Goal: Information Seeking & Learning: Check status

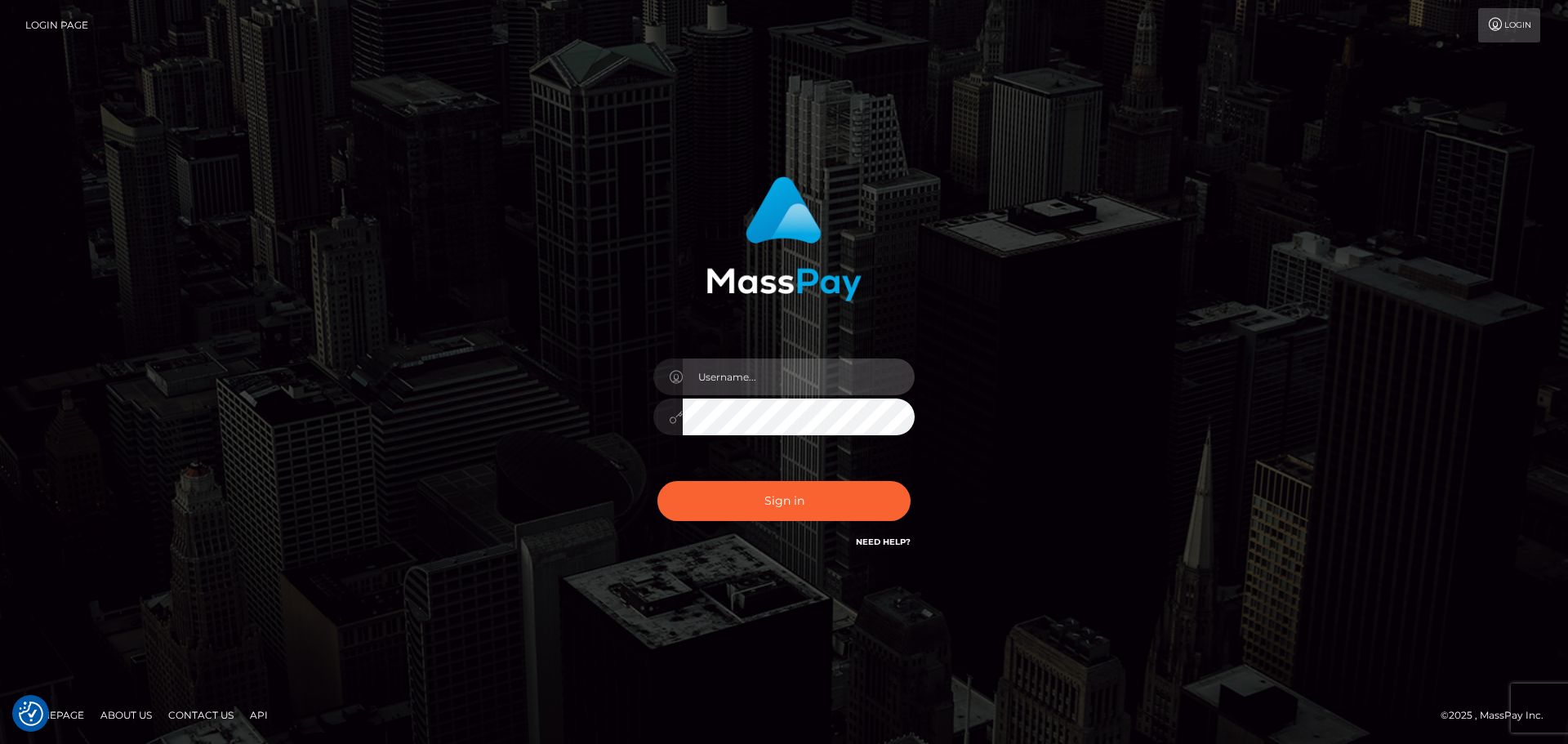
click at [772, 379] on input "text" at bounding box center [798, 377] width 232 height 36
type input "georgio.nmible"
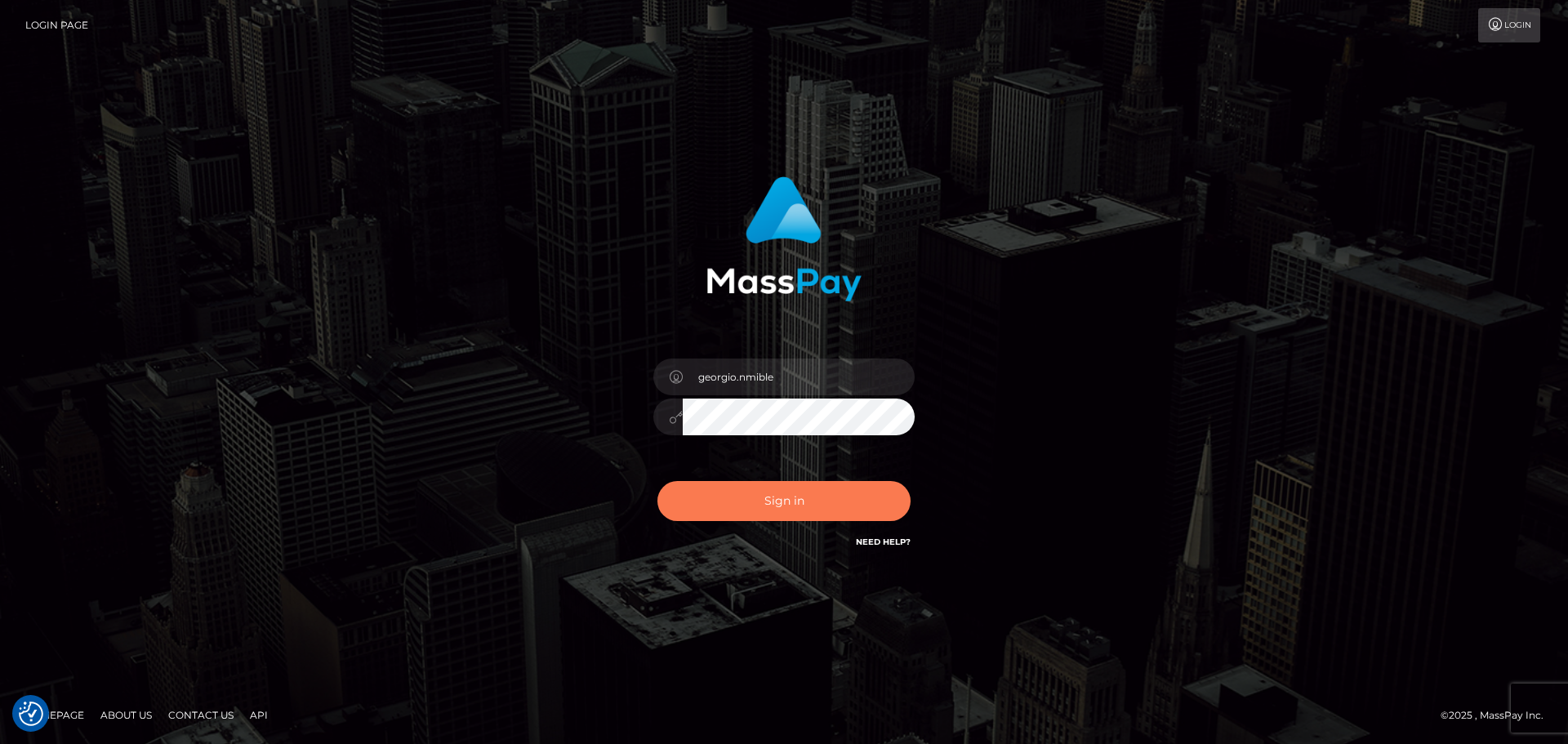
click at [821, 503] on button "Sign in" at bounding box center [784, 502] width 254 height 40
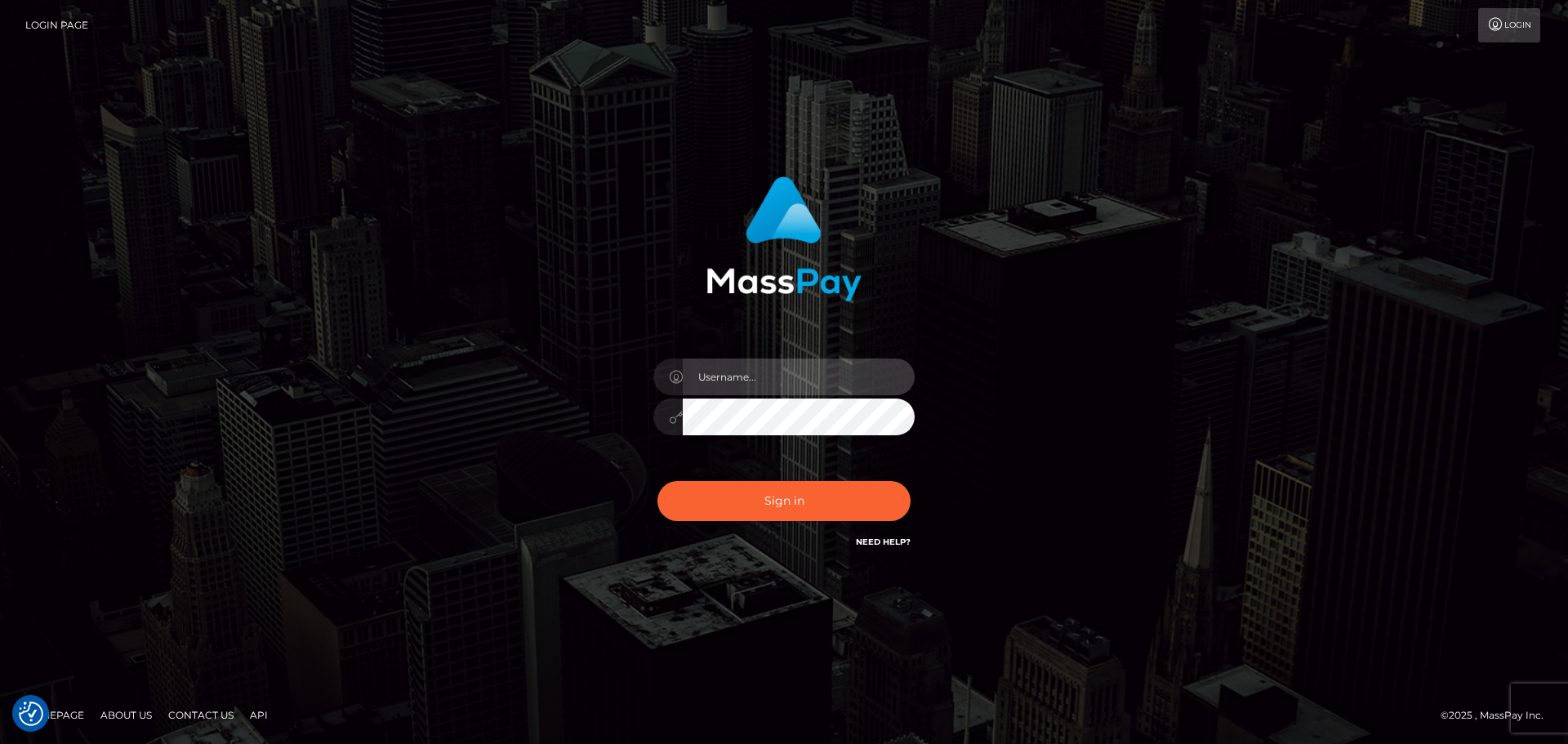
click at [721, 376] on input "text" at bounding box center [798, 377] width 232 height 36
type input "georgio.nmible"
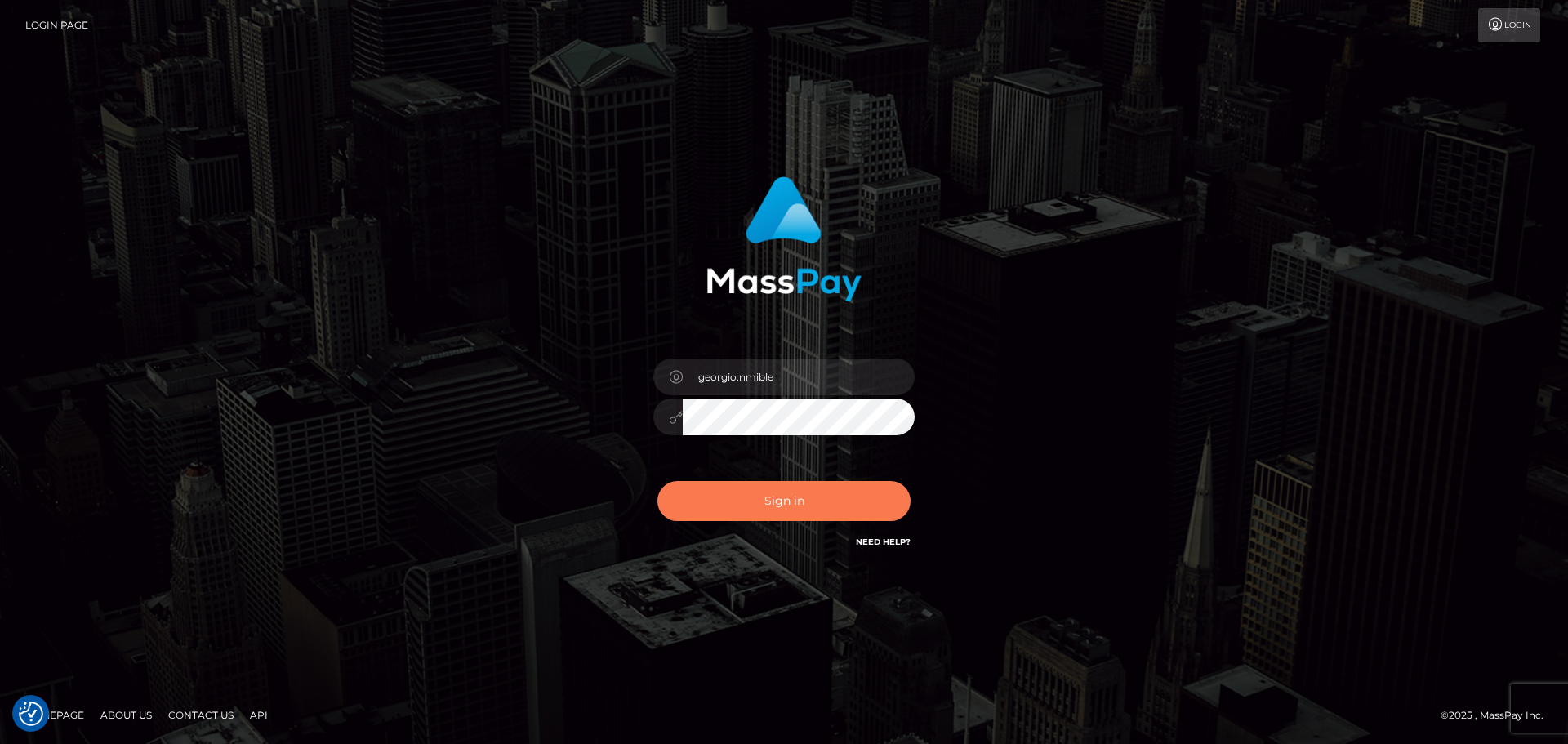
click at [746, 508] on button "Sign in" at bounding box center [784, 502] width 254 height 40
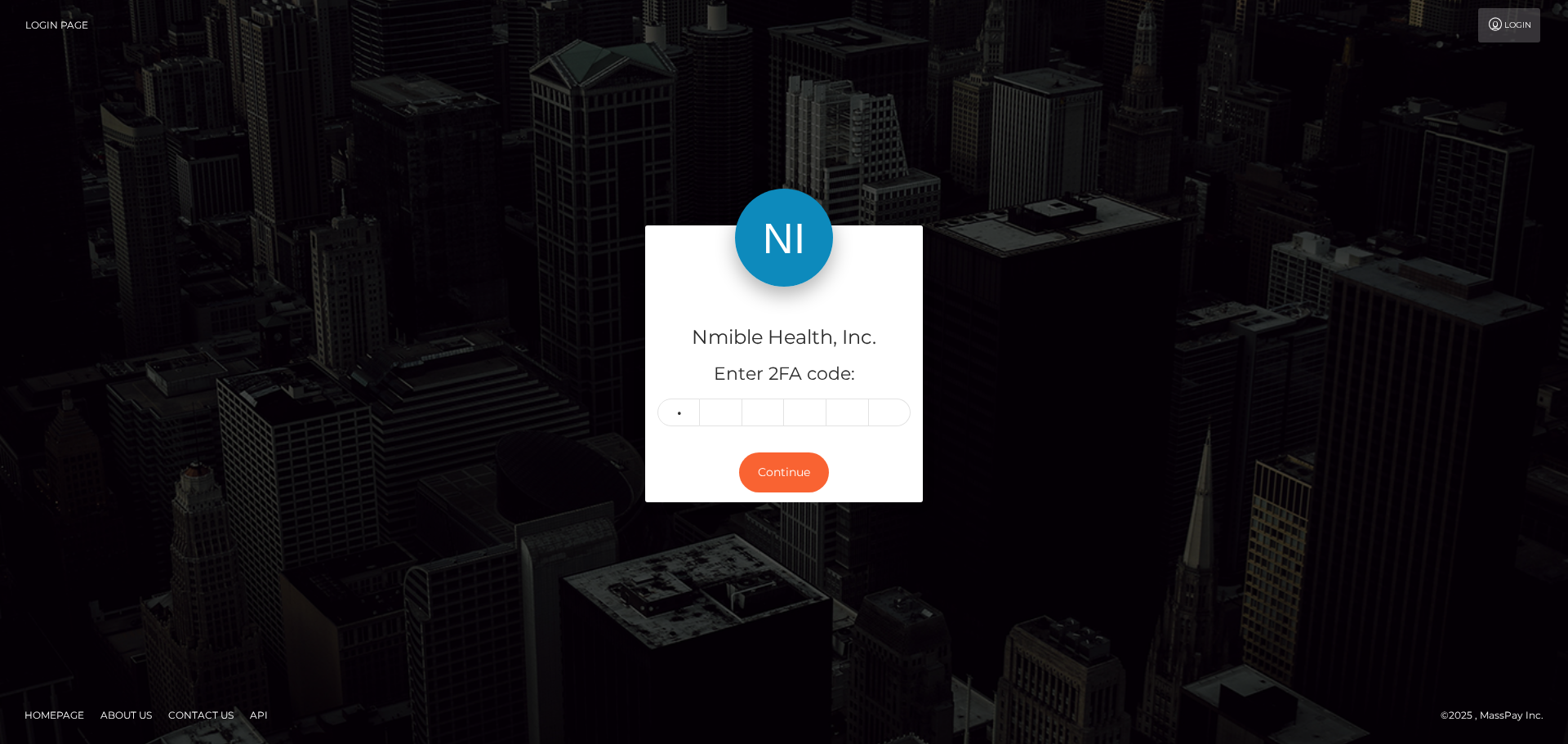
type input "5"
type input "6"
type input "2"
type input "3"
type input "1"
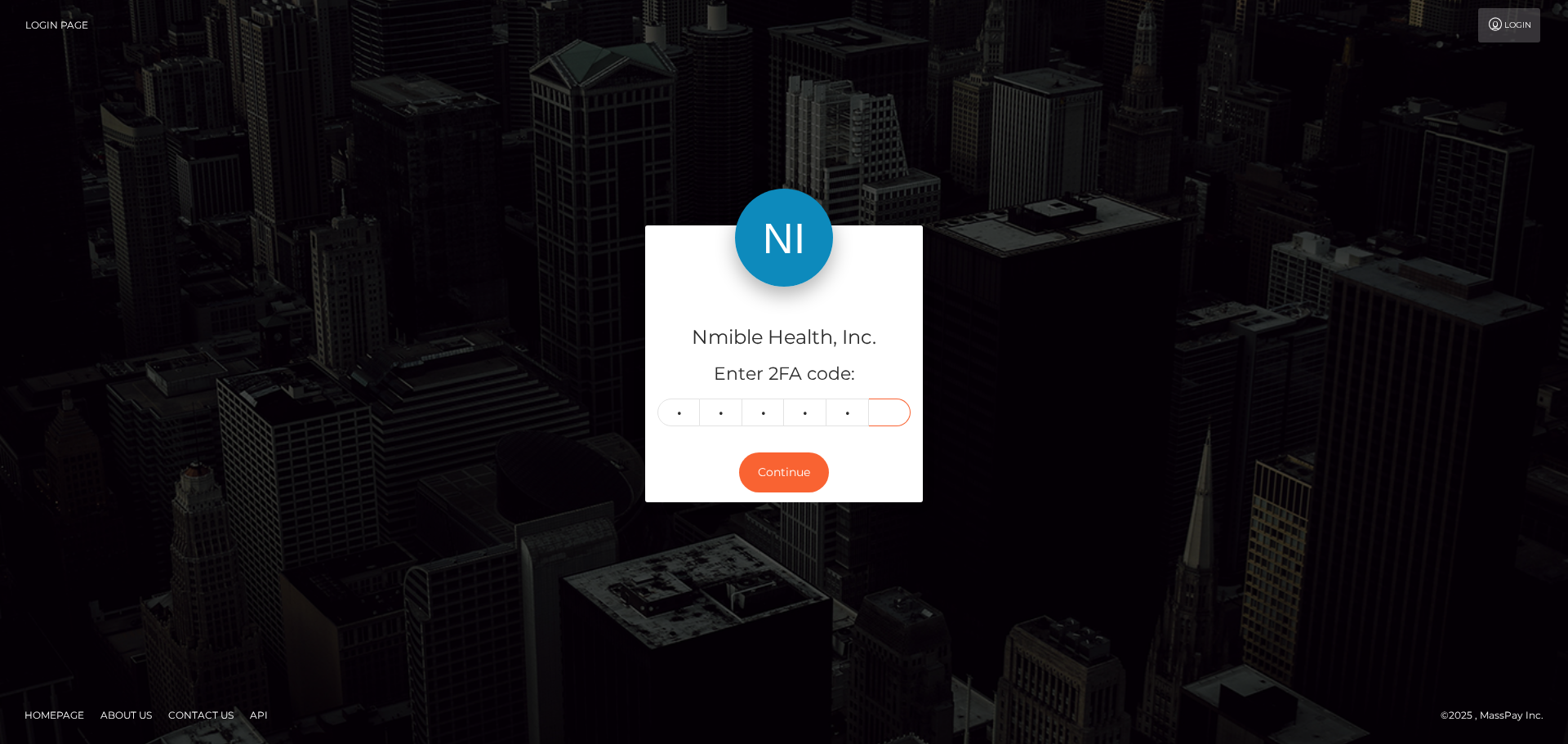
type input "8"
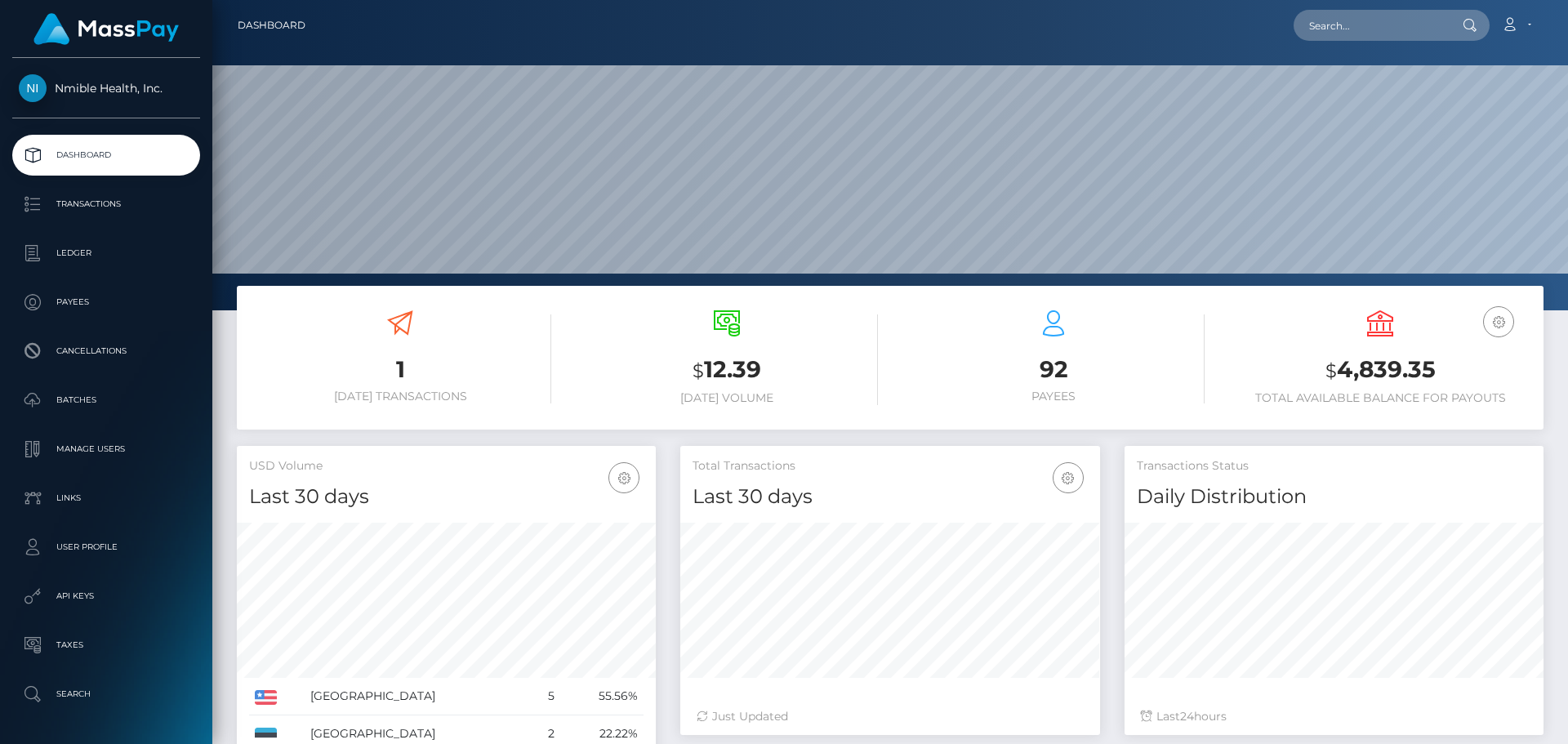
scroll to position [290, 420]
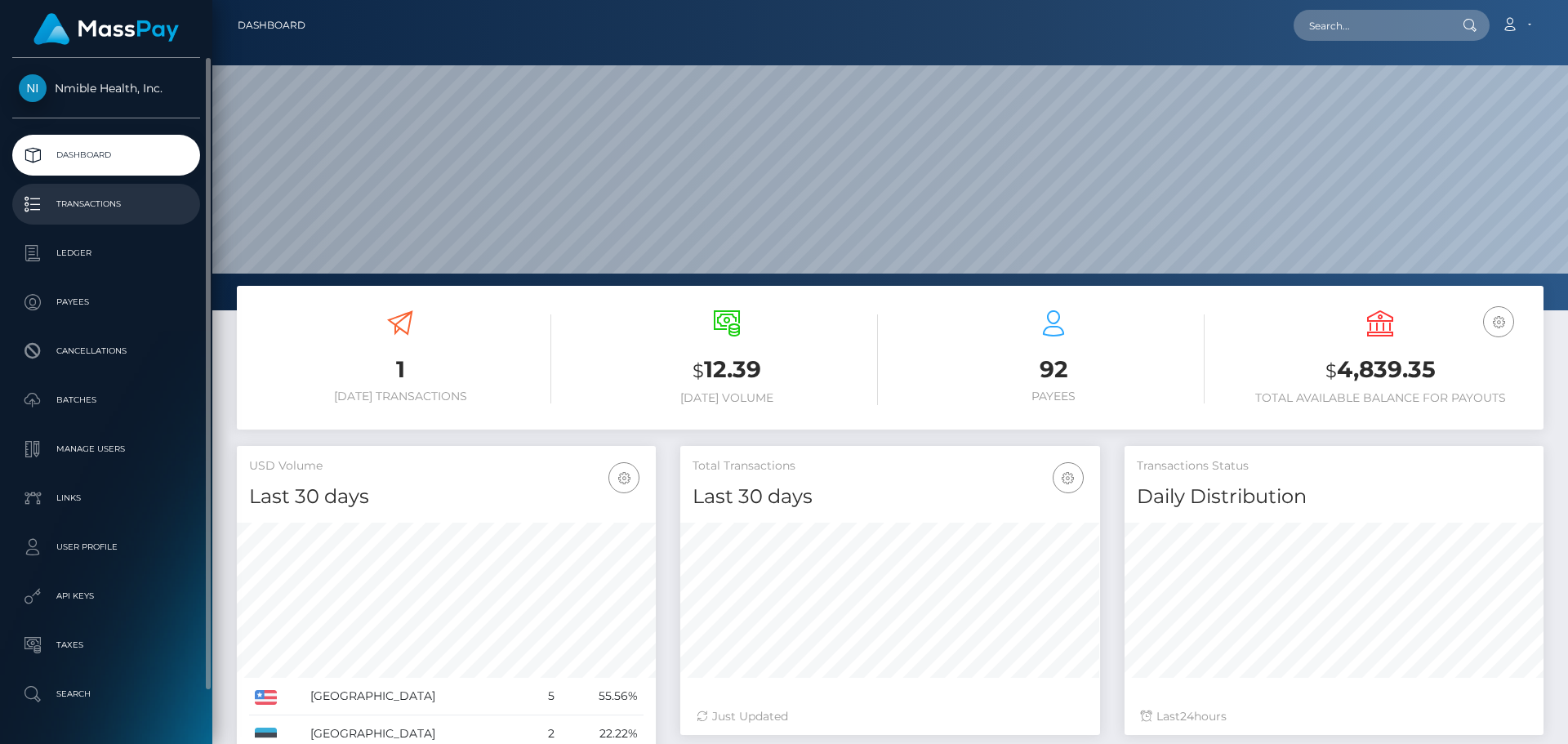
click at [53, 211] on p "Transactions" at bounding box center [106, 205] width 175 height 25
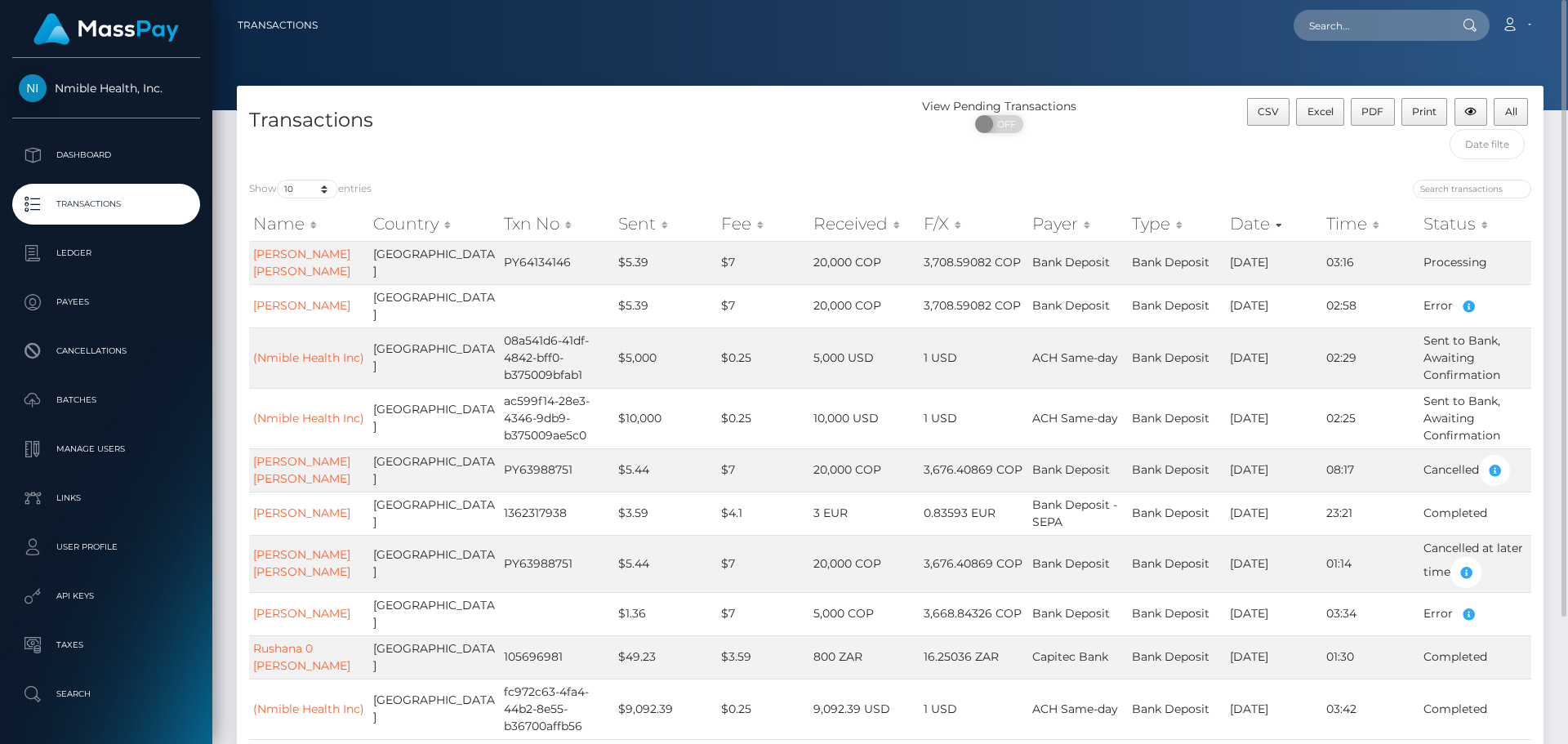
click at [795, 152] on div "Transactions" at bounding box center [563, 132] width 654 height 70
click at [672, 277] on td "$5.39" at bounding box center [666, 262] width 103 height 43
click at [295, 258] on link "[PERSON_NAME] [PERSON_NAME]" at bounding box center [302, 262] width 98 height 32
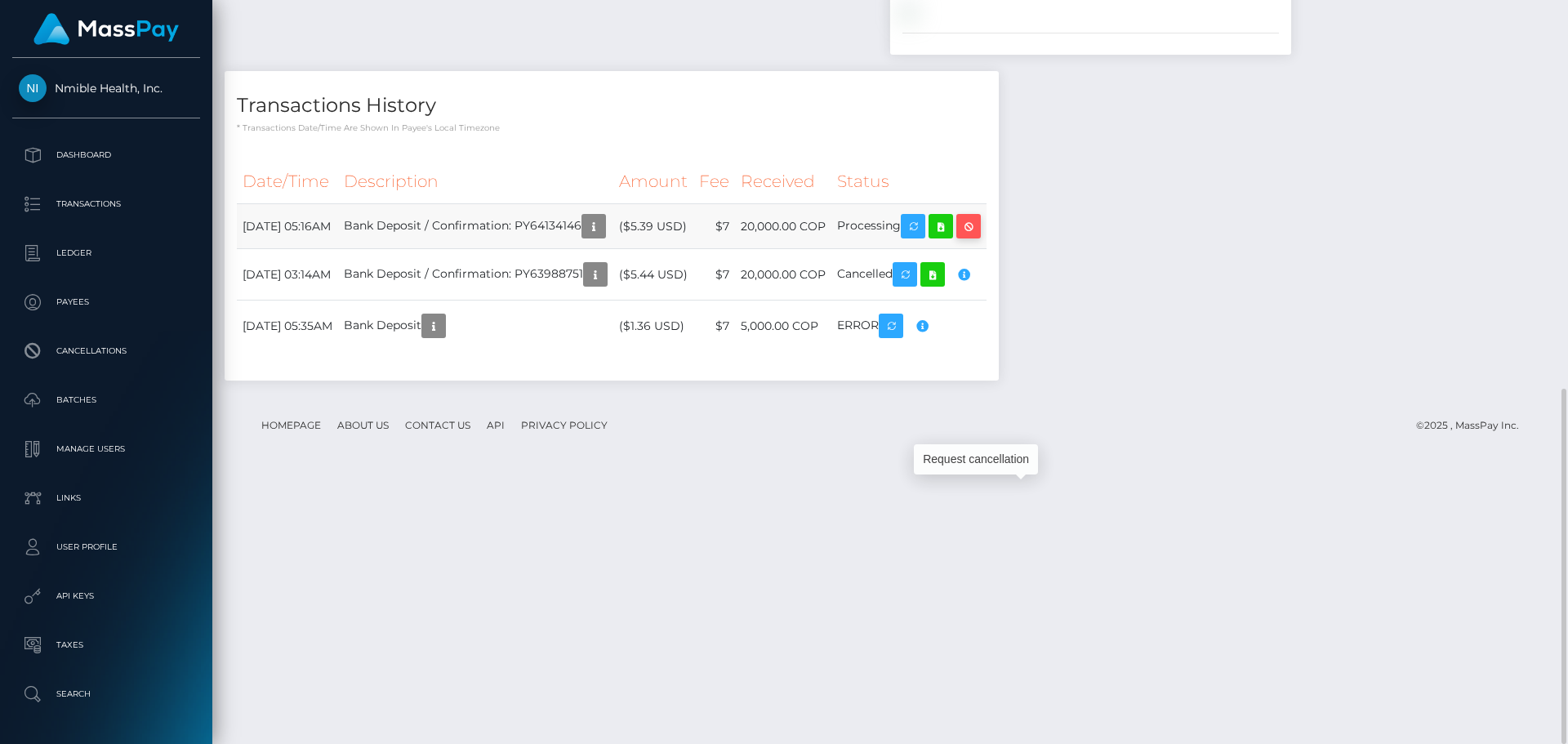
scroll to position [196, 420]
click at [951, 237] on icon at bounding box center [941, 226] width 19 height 20
click at [1540, 177] on div "Notes File upload for Government issued ID was completed Wed 5:10PM" at bounding box center [890, 49] width 1332 height 698
click at [604, 237] on icon "button" at bounding box center [594, 226] width 19 height 20
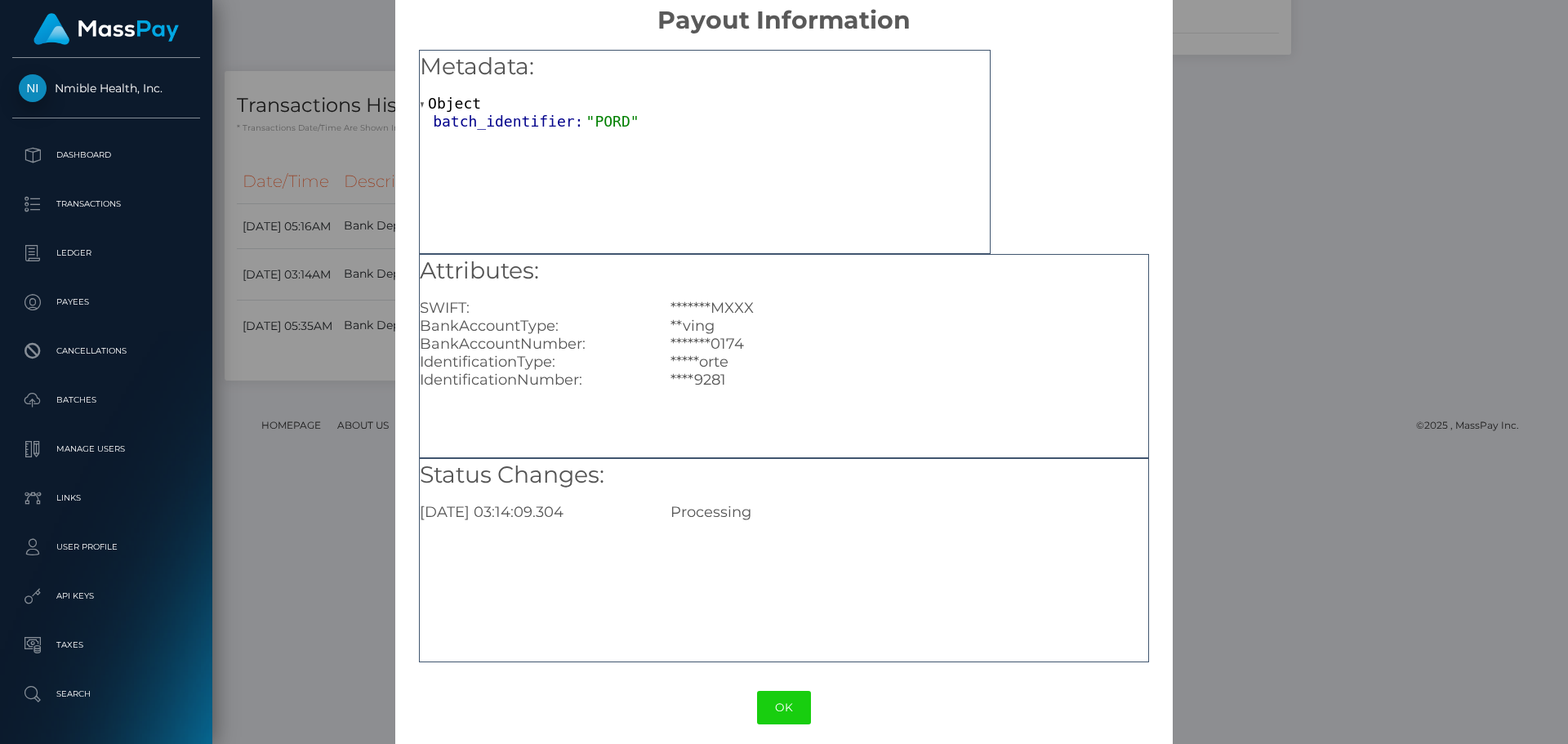
scroll to position [33, 0]
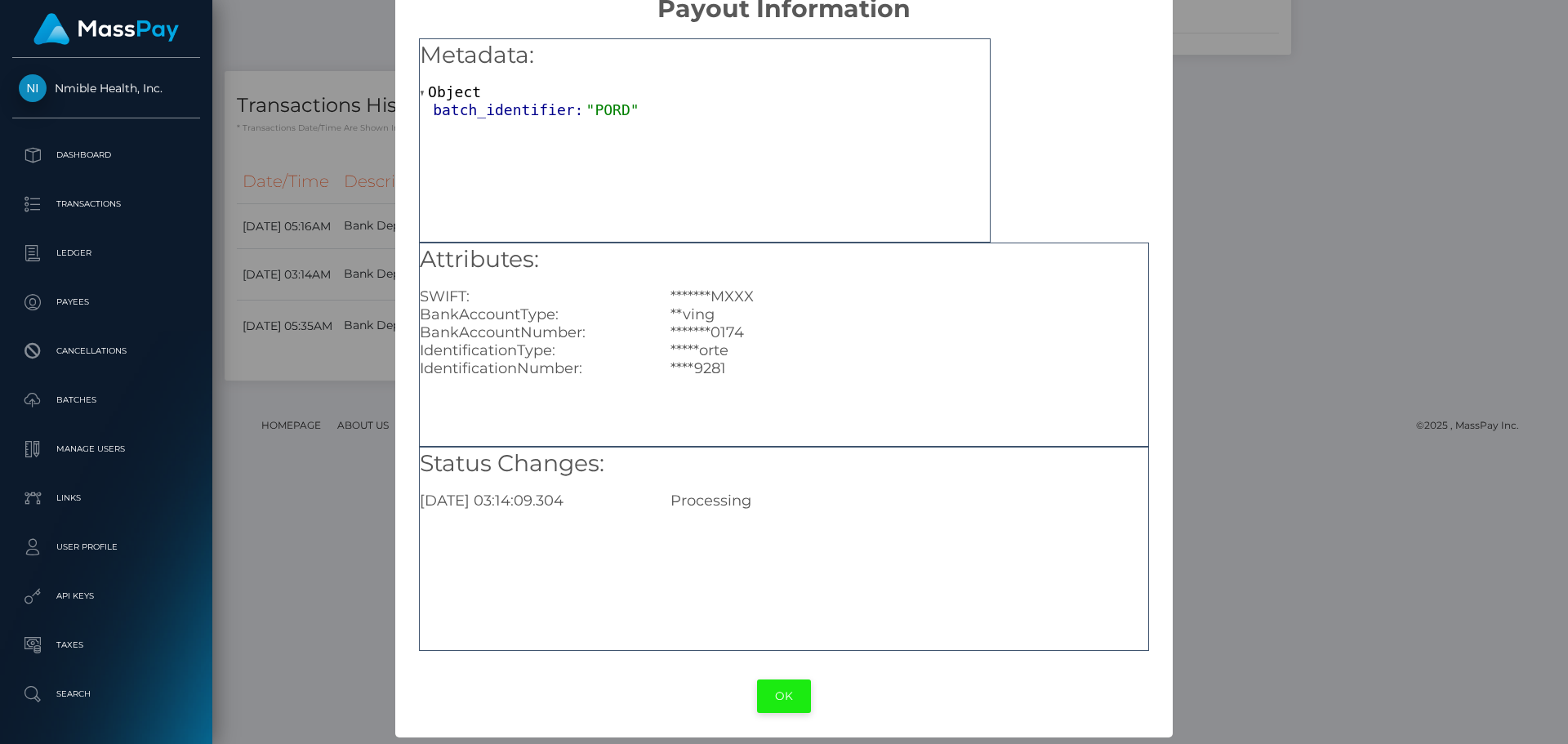
click at [782, 686] on button "OK" at bounding box center [784, 696] width 54 height 34
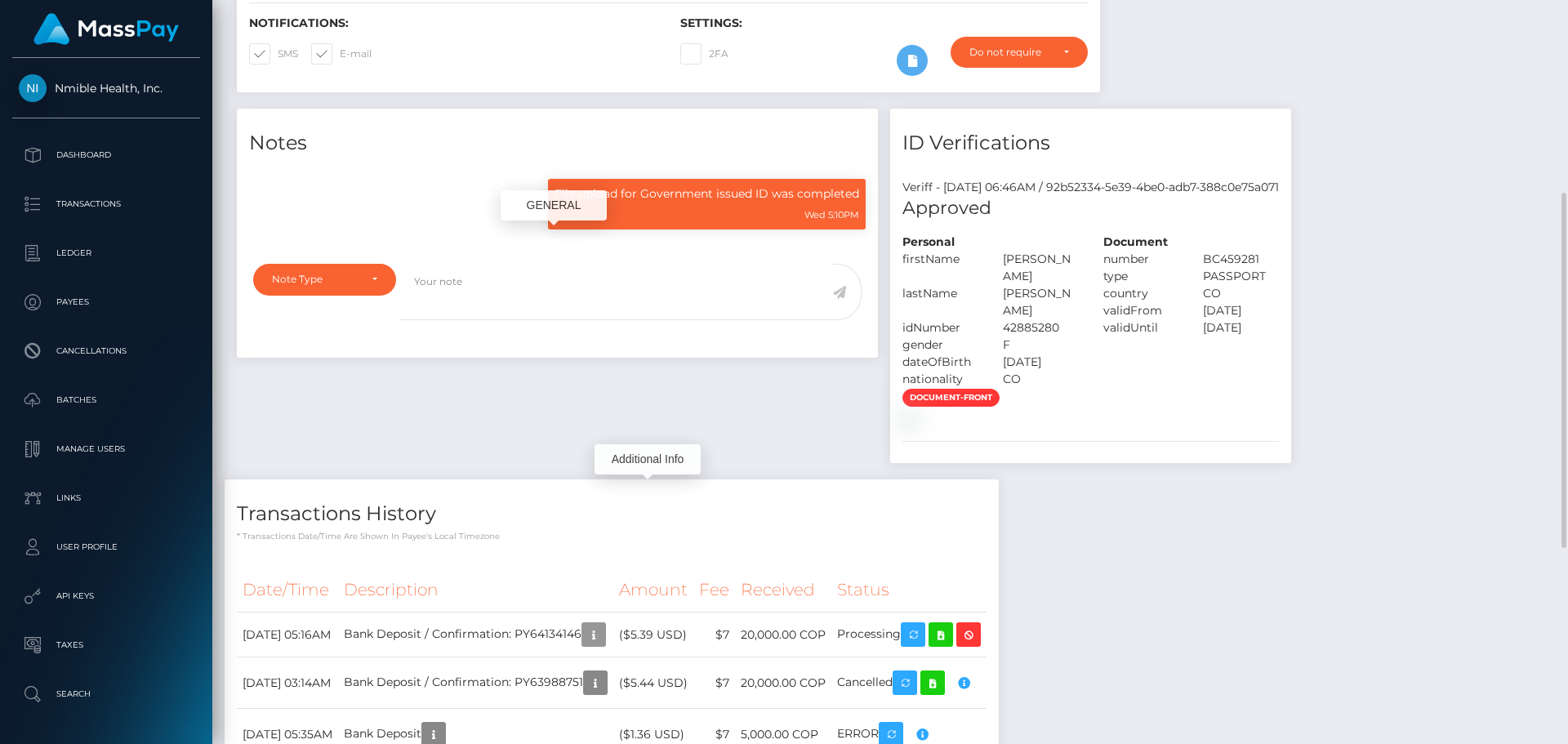
scroll to position [0, 0]
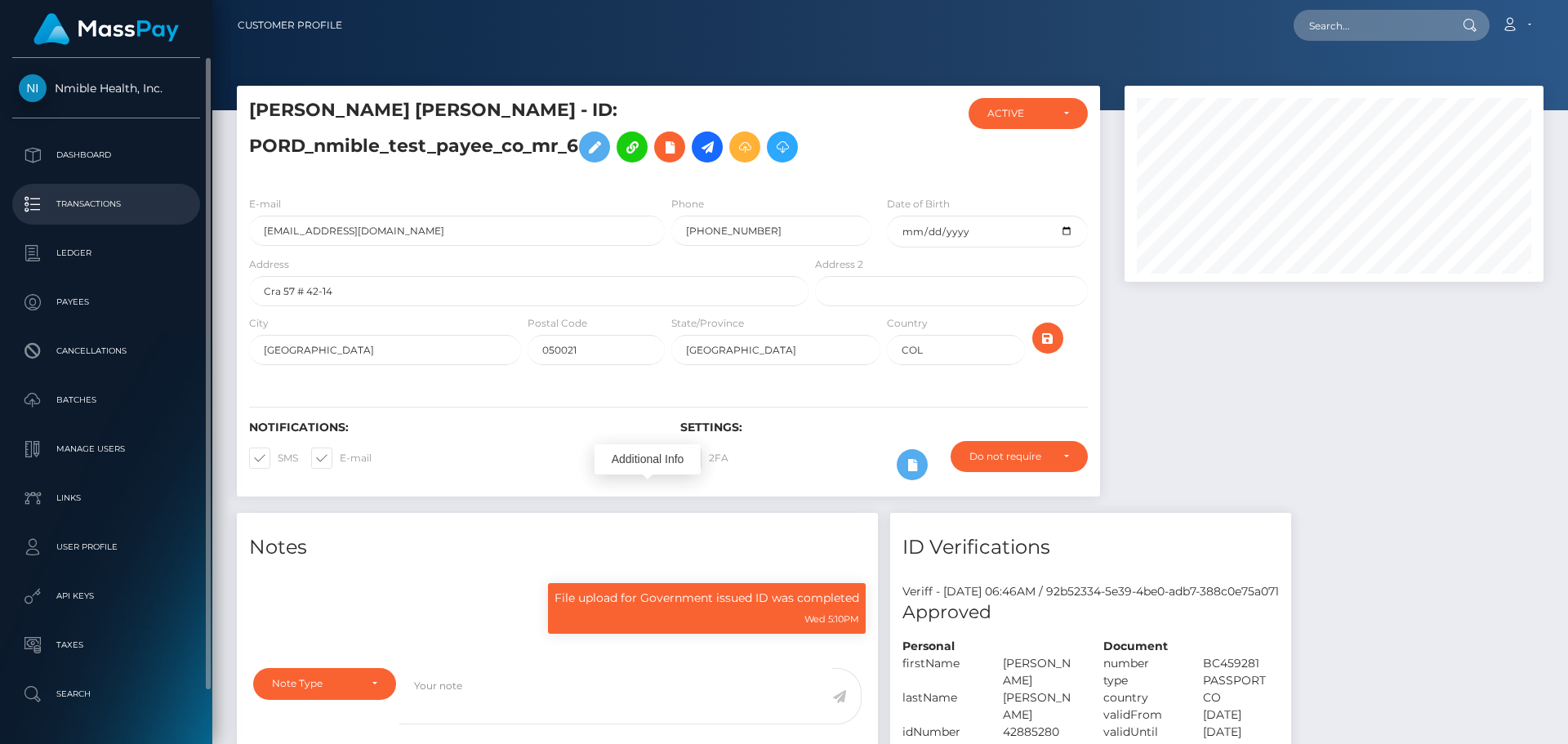
click at [55, 208] on p "Transactions" at bounding box center [106, 205] width 175 height 25
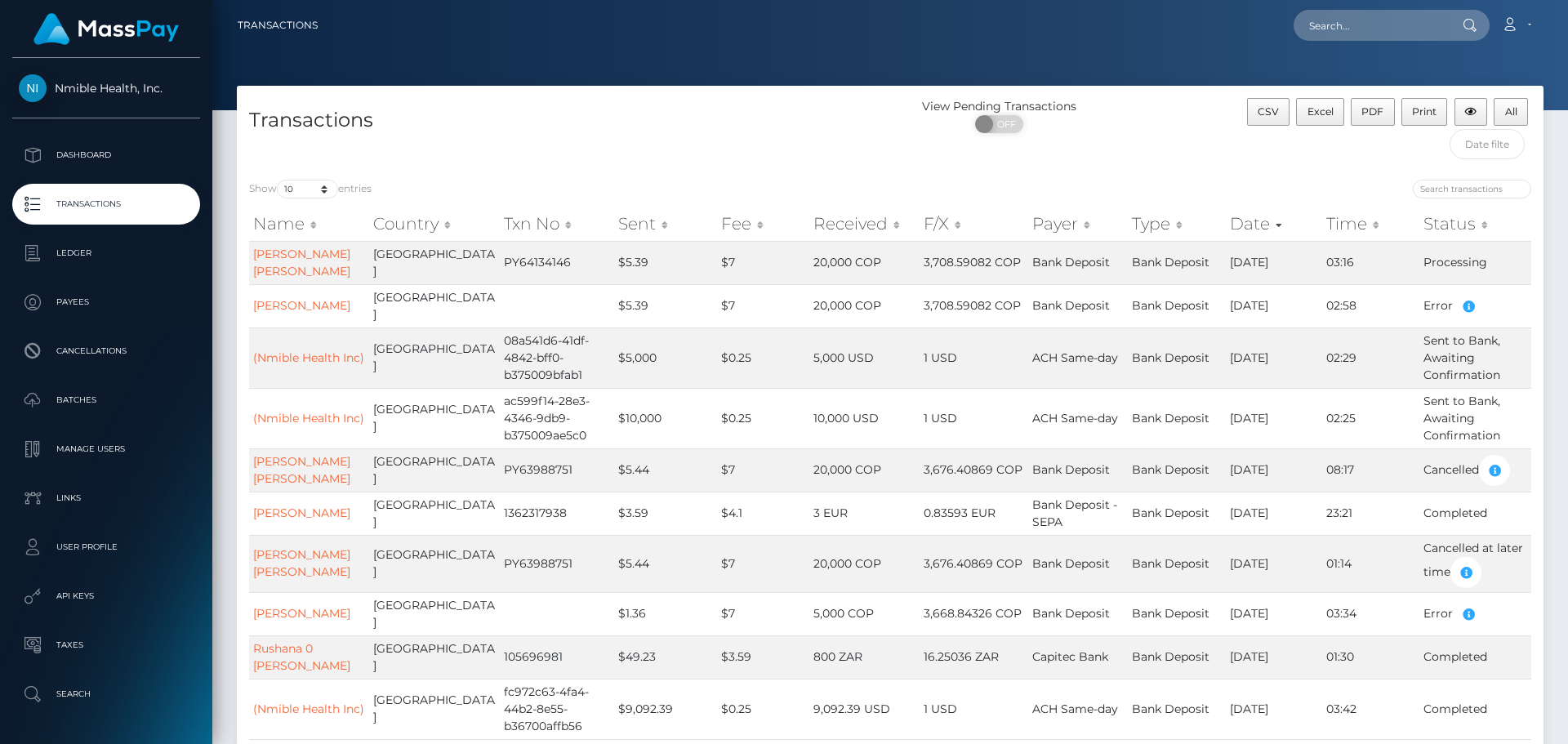
click at [683, 123] on h4 "Transactions" at bounding box center [563, 121] width 629 height 29
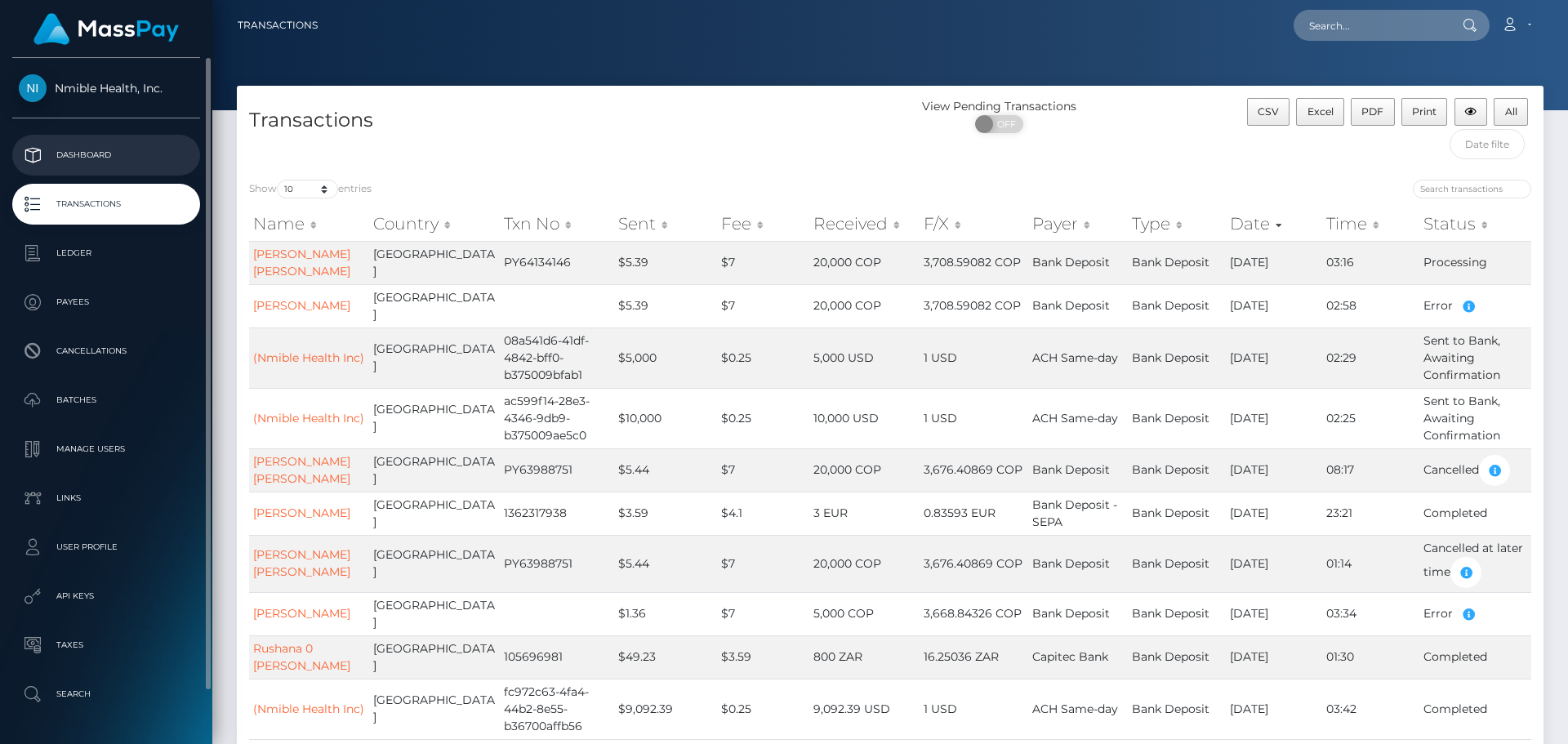
click at [101, 155] on p "Dashboard" at bounding box center [106, 155] width 175 height 25
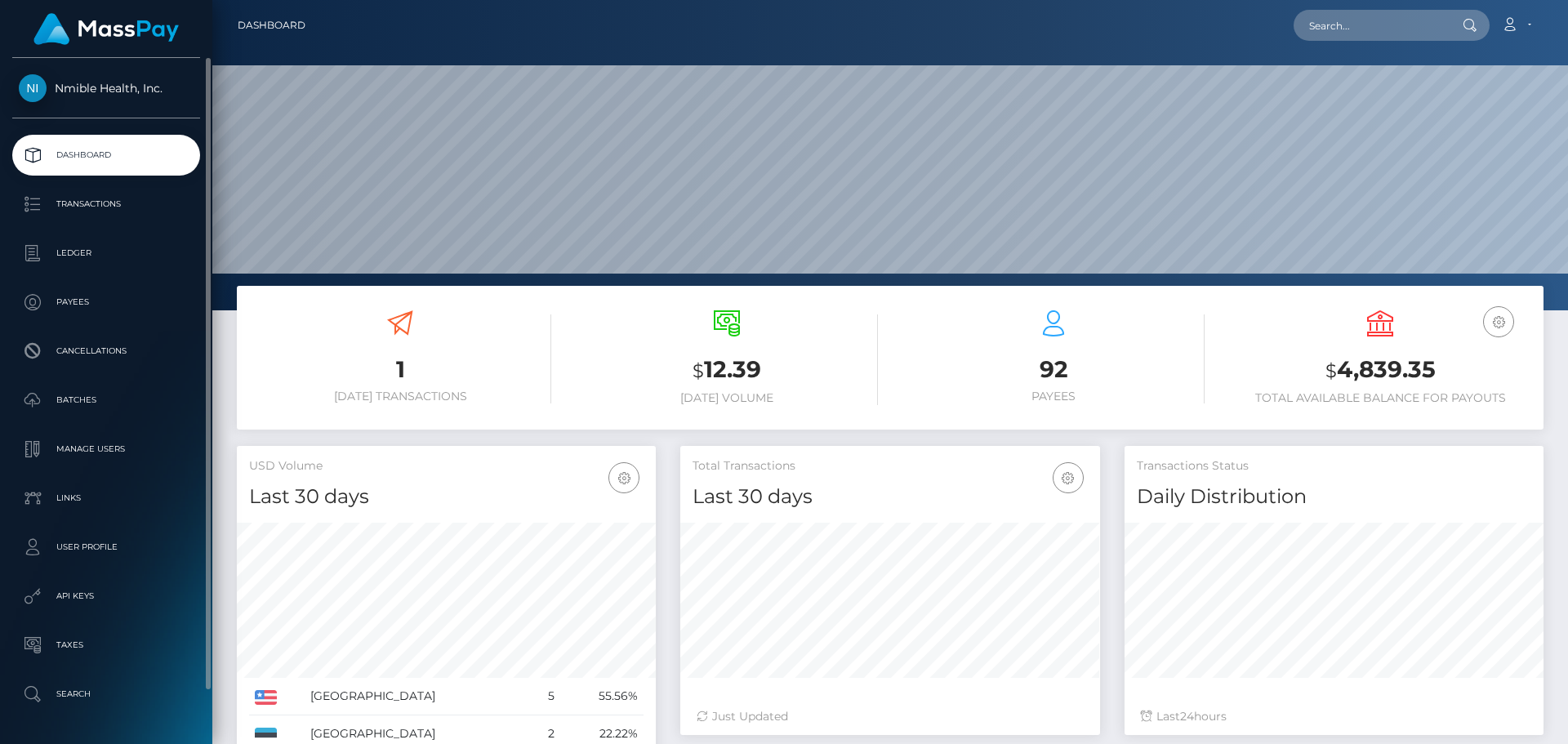
scroll to position [290, 420]
click at [111, 203] on p "Transactions" at bounding box center [106, 205] width 175 height 25
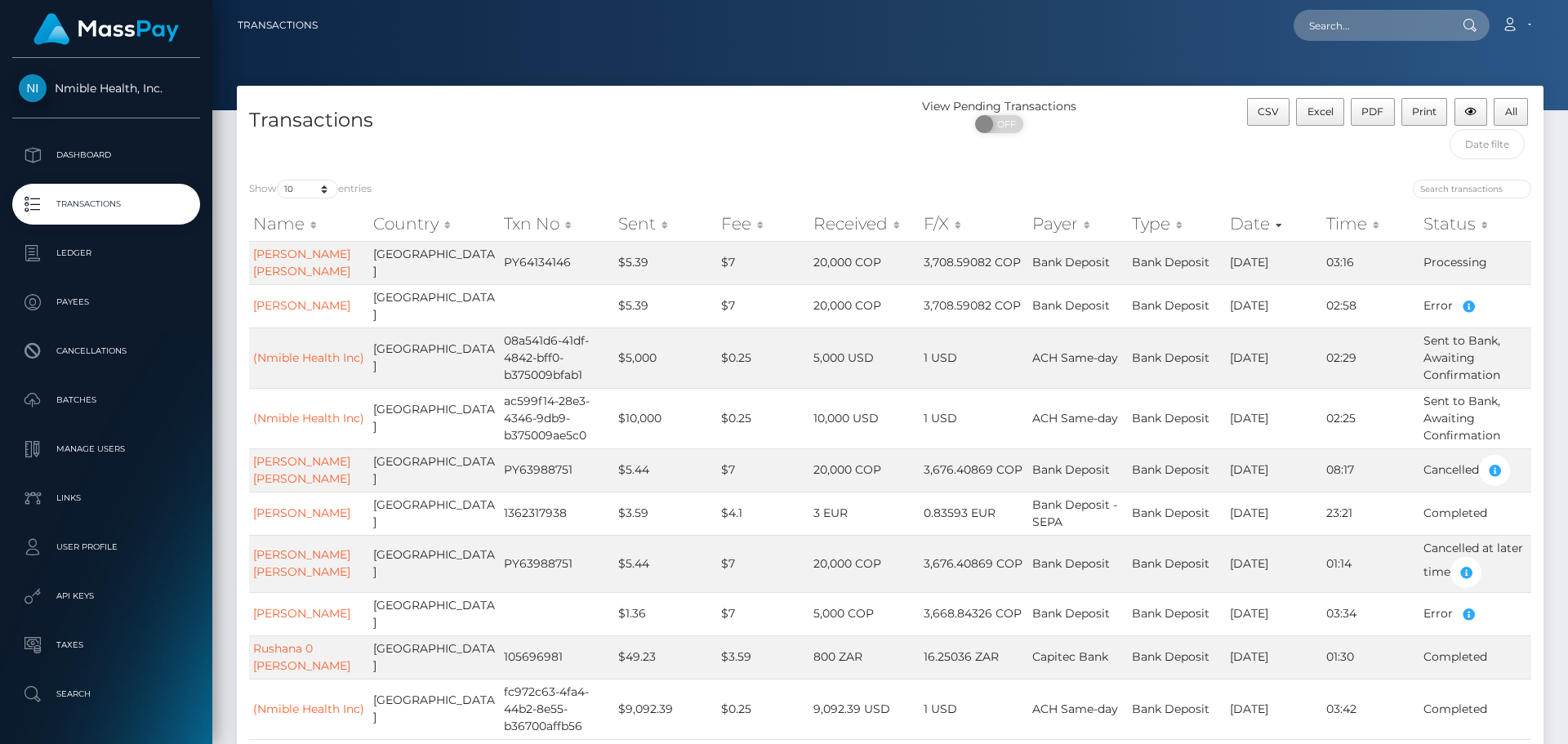
click at [683, 139] on div "Transactions" at bounding box center [563, 132] width 654 height 70
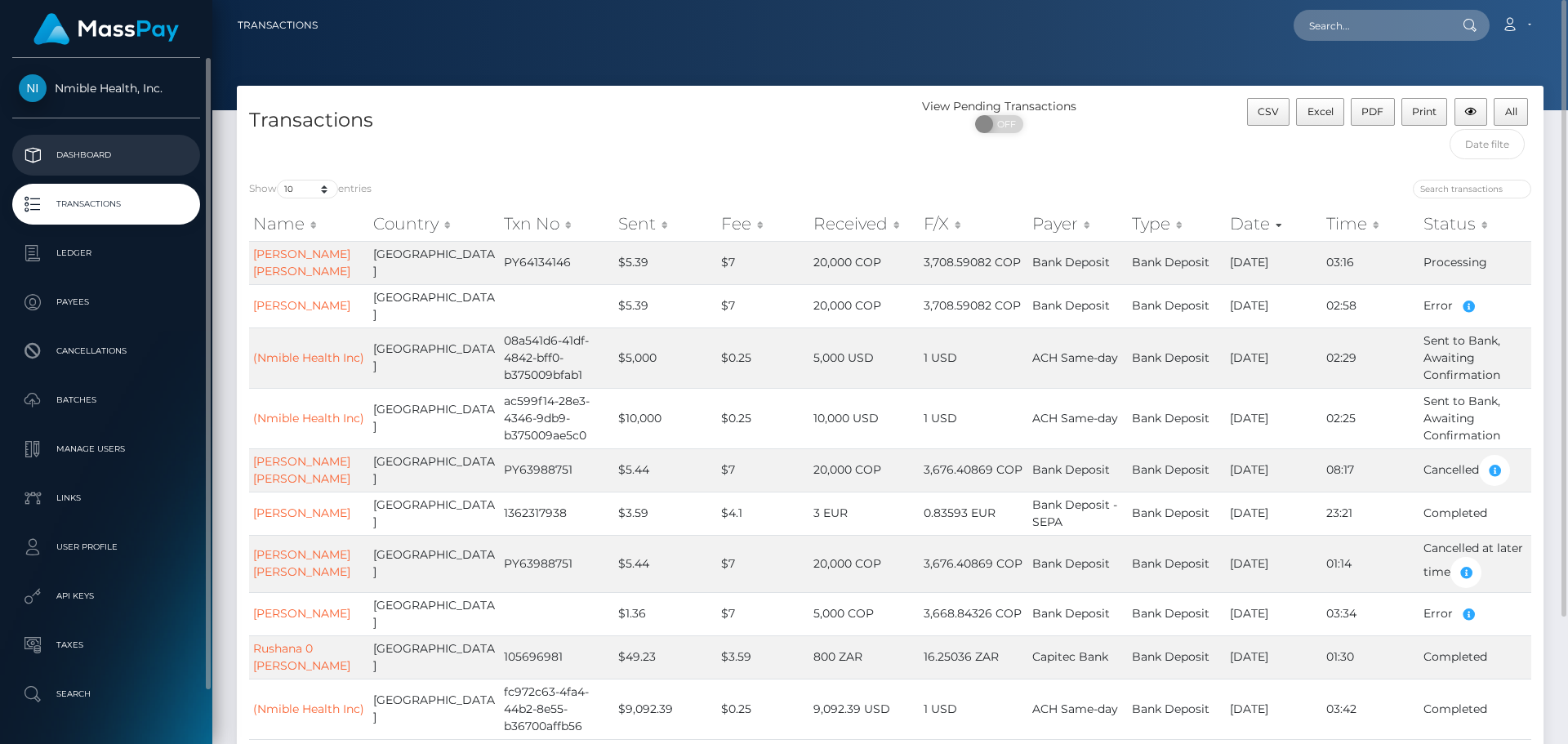
click at [103, 162] on p "Dashboard" at bounding box center [106, 155] width 175 height 25
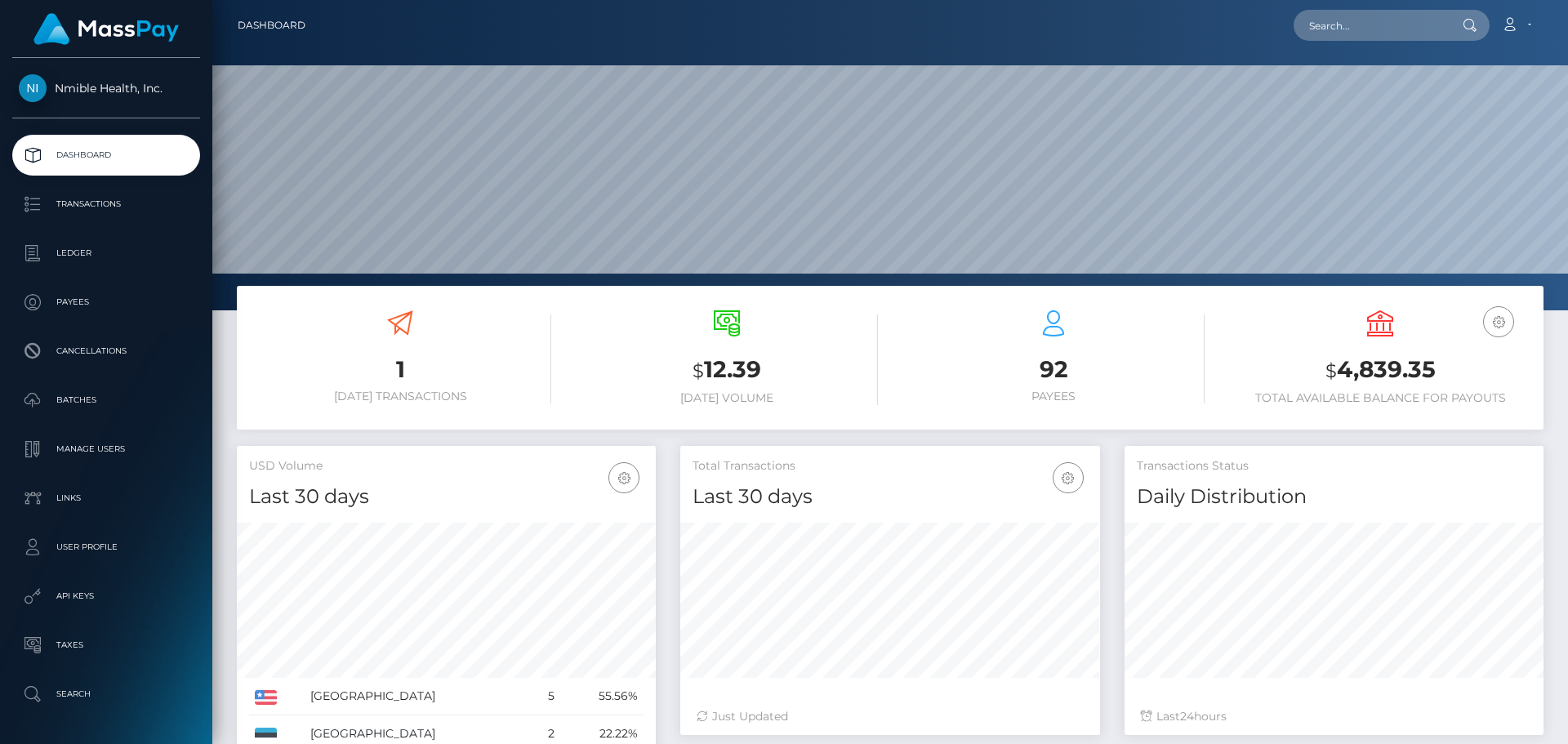
scroll to position [290, 420]
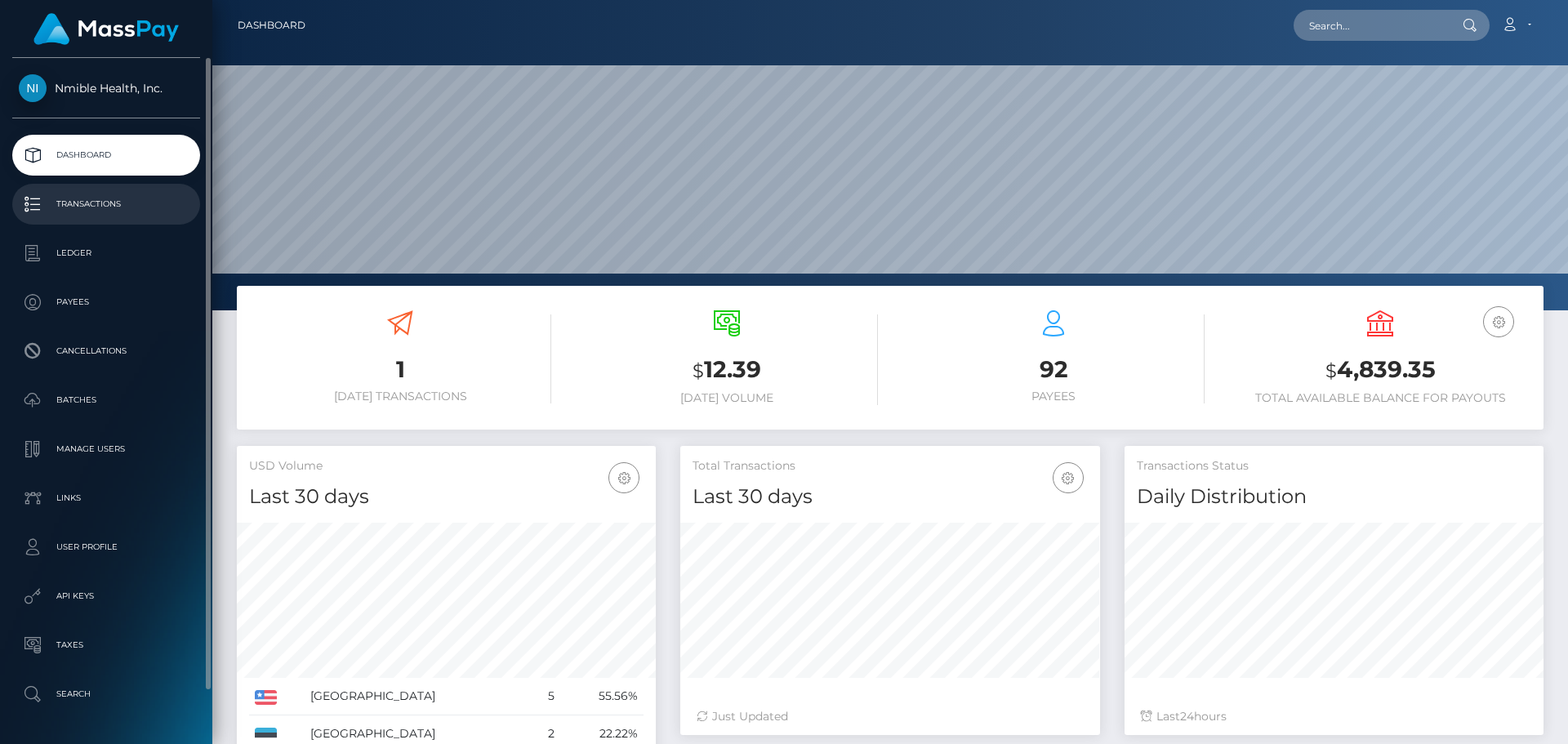
click at [58, 195] on p "Transactions" at bounding box center [106, 205] width 175 height 25
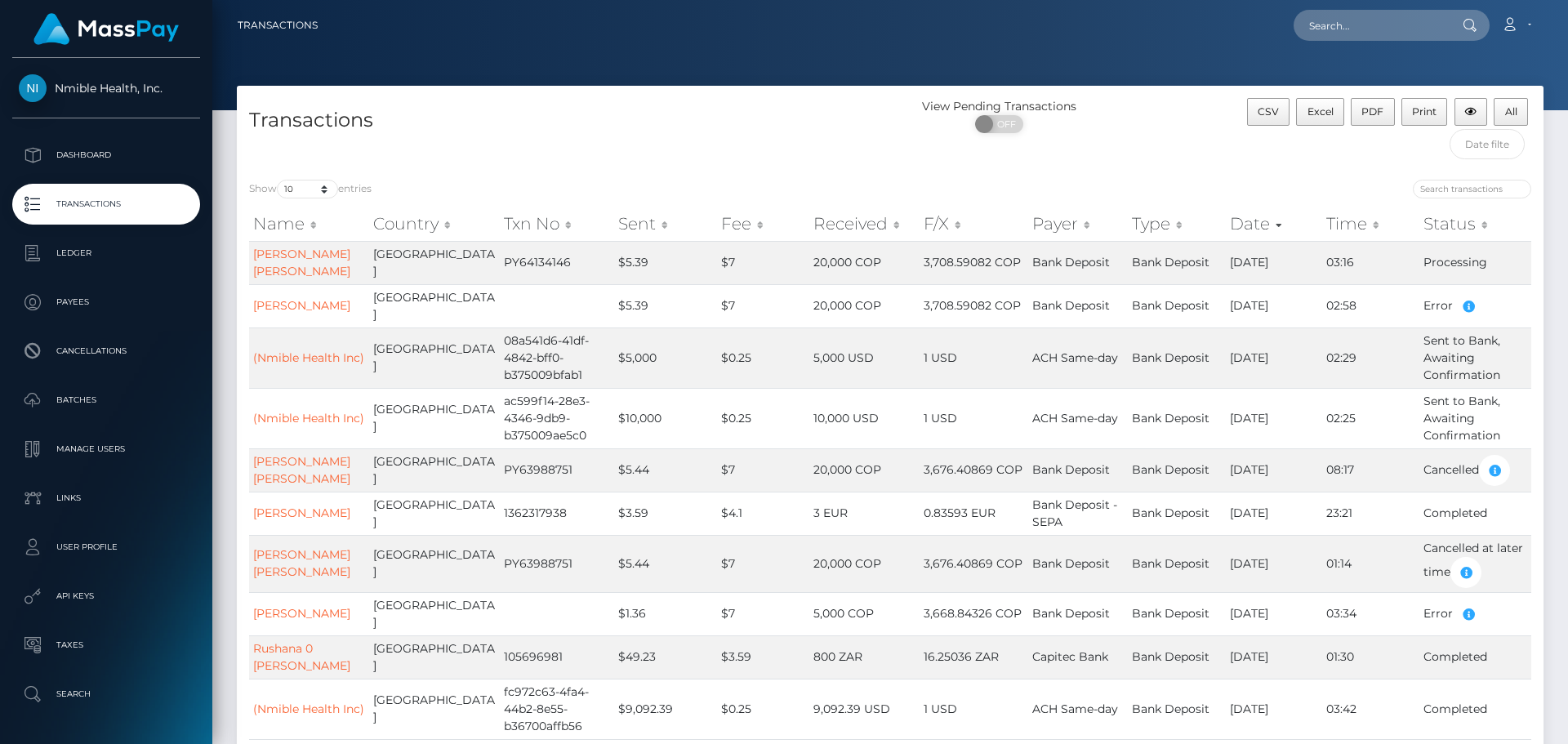
click at [616, 98] on div "Transactions" at bounding box center [563, 132] width 654 height 70
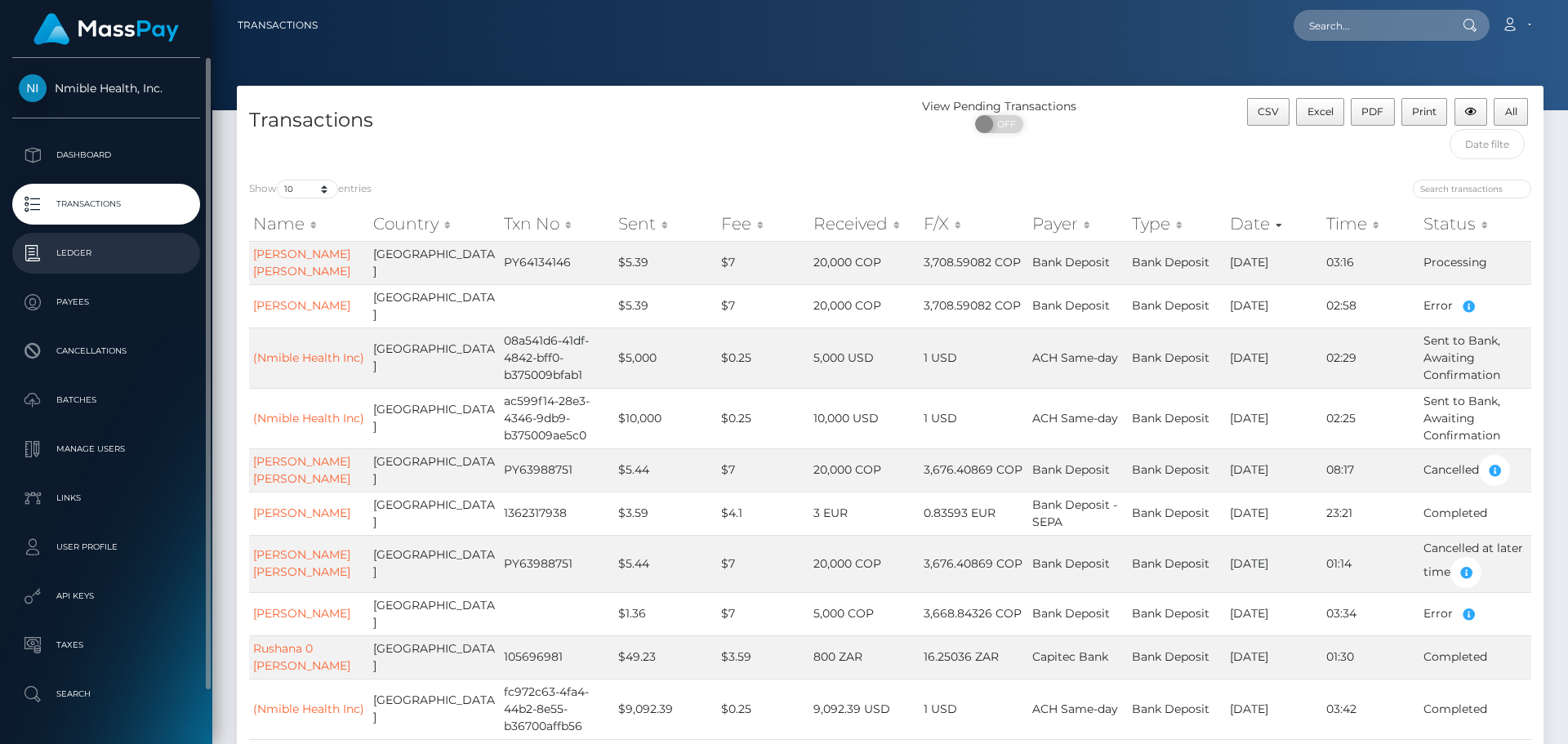
click at [105, 253] on p "Ledger" at bounding box center [106, 254] width 175 height 25
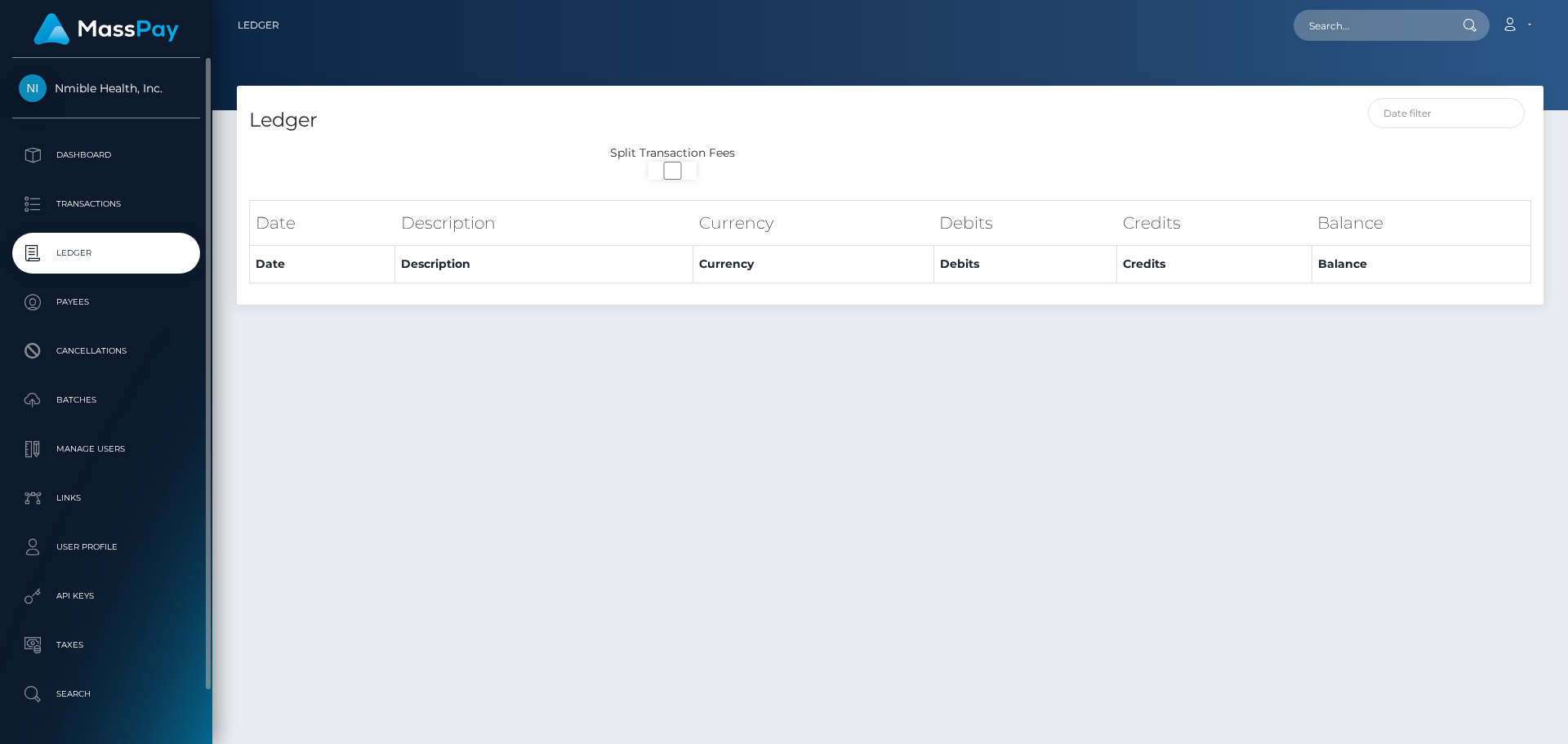
select select
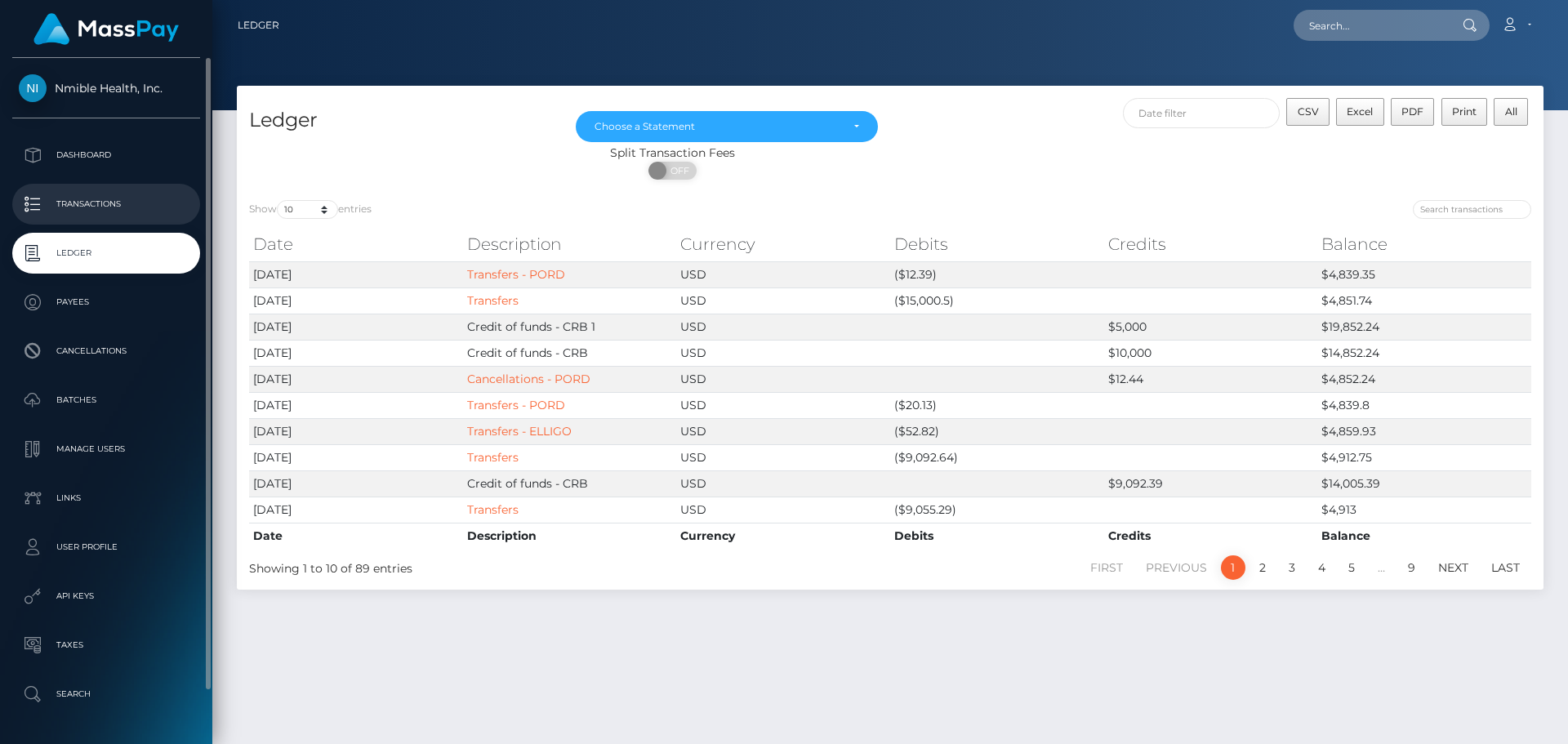
click at [122, 215] on p "Transactions" at bounding box center [106, 205] width 175 height 25
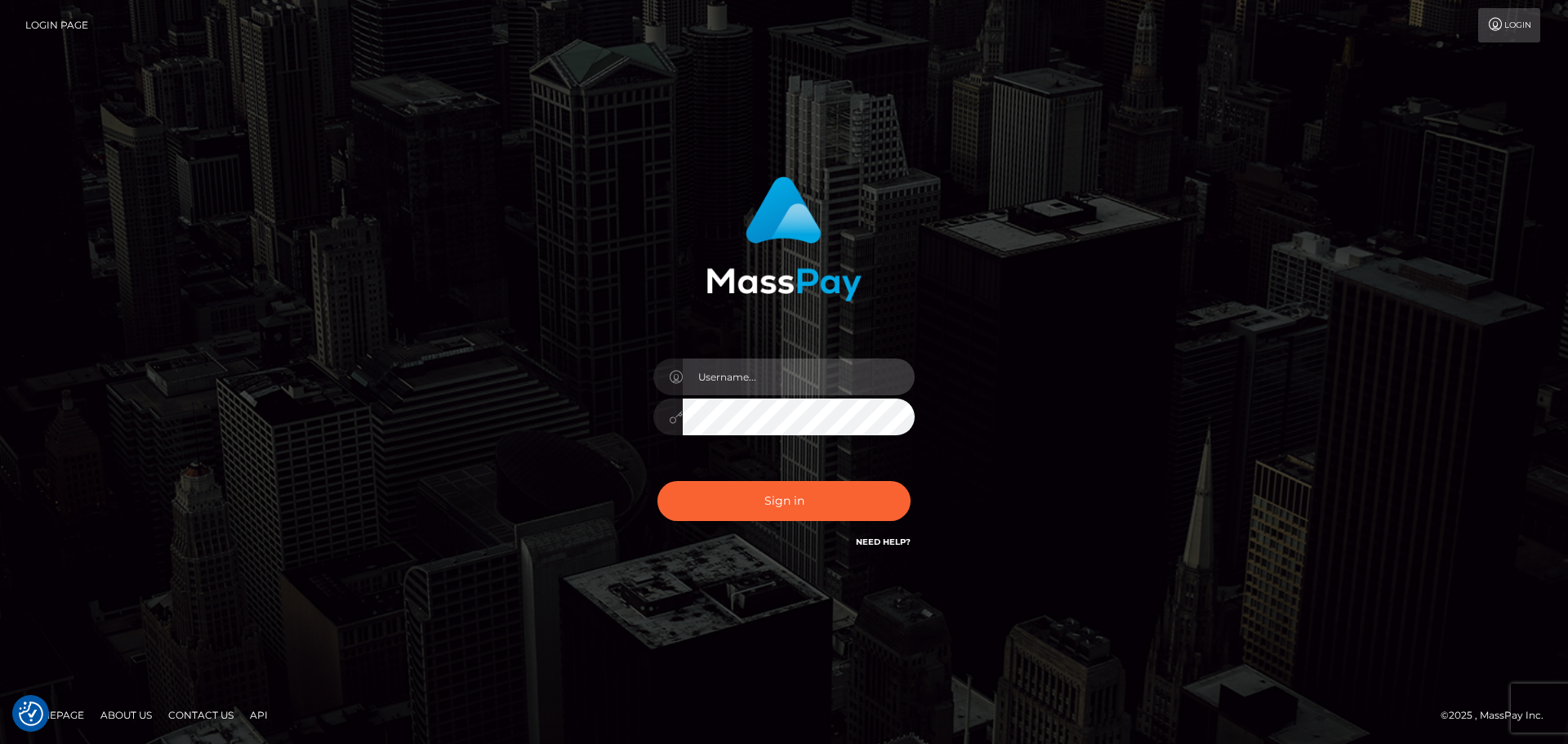
click at [731, 371] on input "text" at bounding box center [798, 377] width 232 height 36
type input "georgio.nmible"
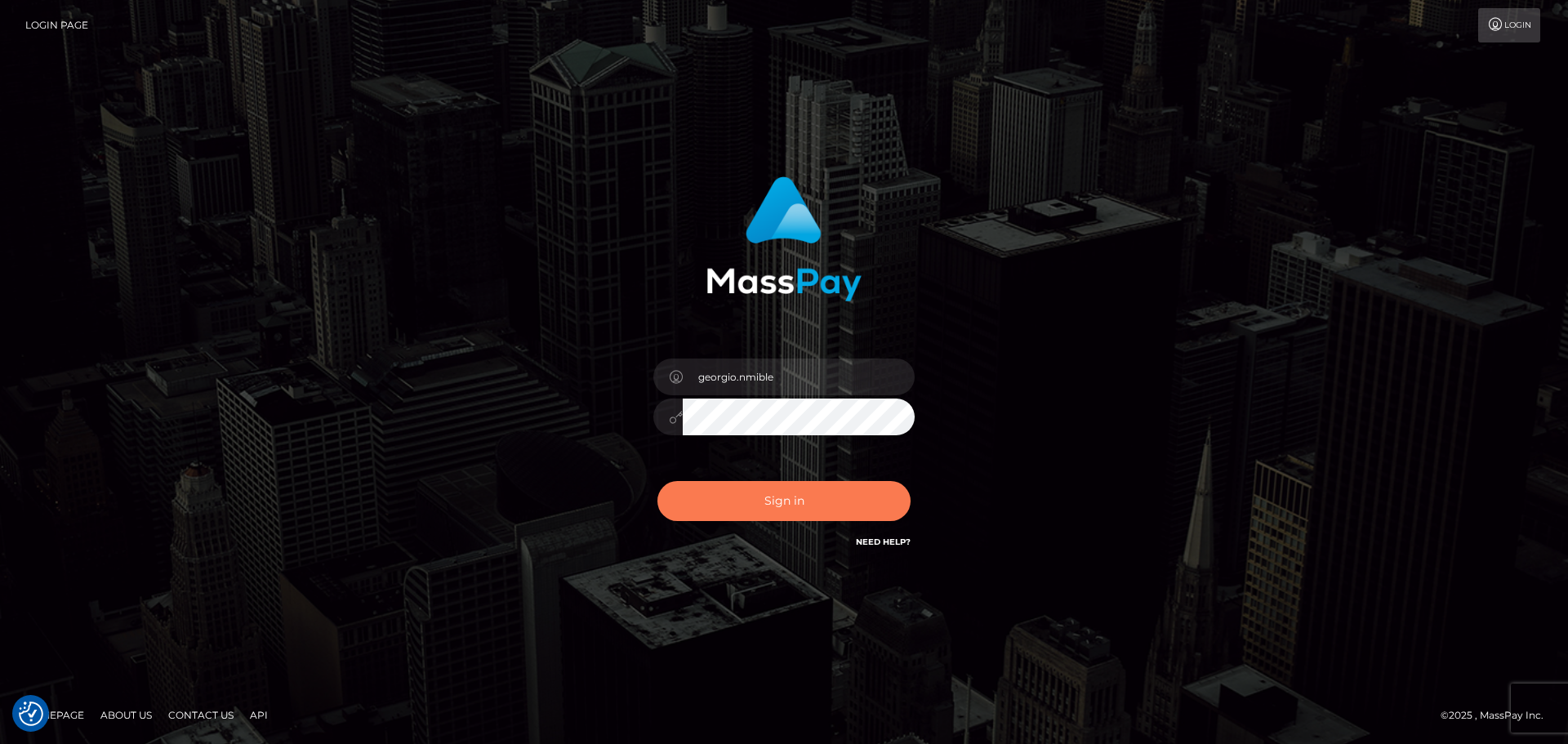
click at [800, 501] on button "Sign in" at bounding box center [784, 502] width 254 height 40
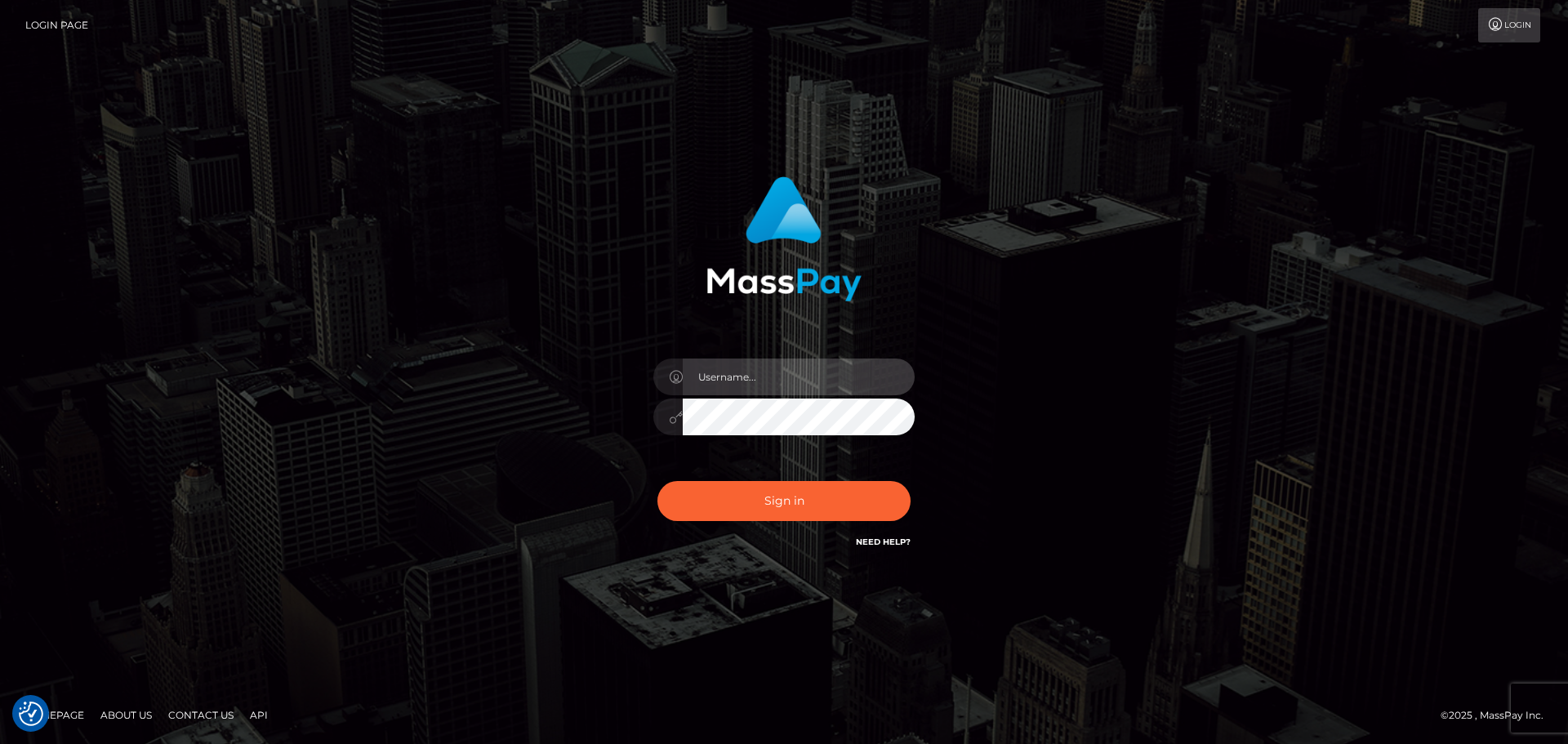
drag, startPoint x: 780, startPoint y: 369, endPoint x: 788, endPoint y: 395, distance: 27.2
click at [780, 369] on input "text" at bounding box center [798, 377] width 232 height 36
type input "georgio.nmible"
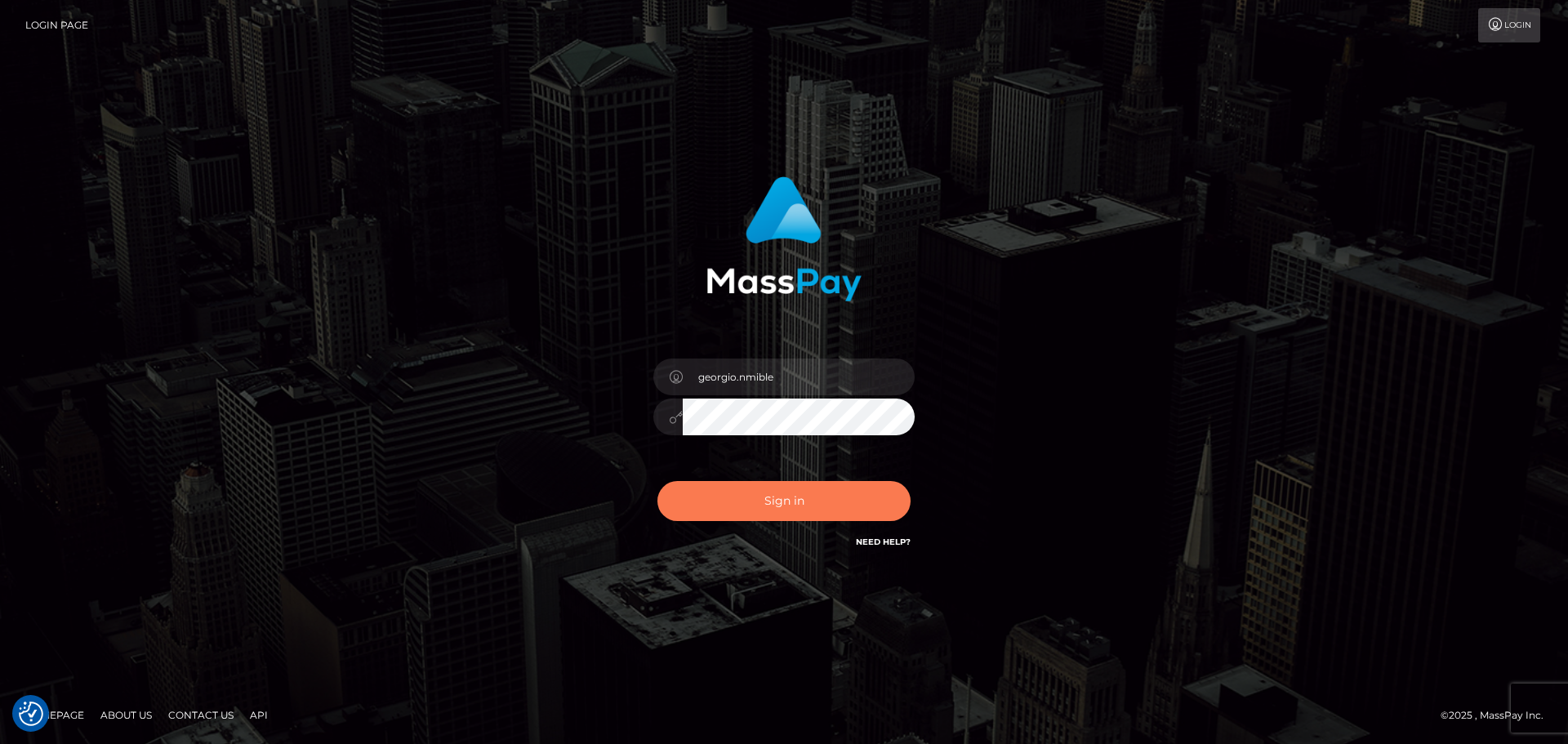
click at [778, 491] on button "Sign in" at bounding box center [784, 502] width 254 height 40
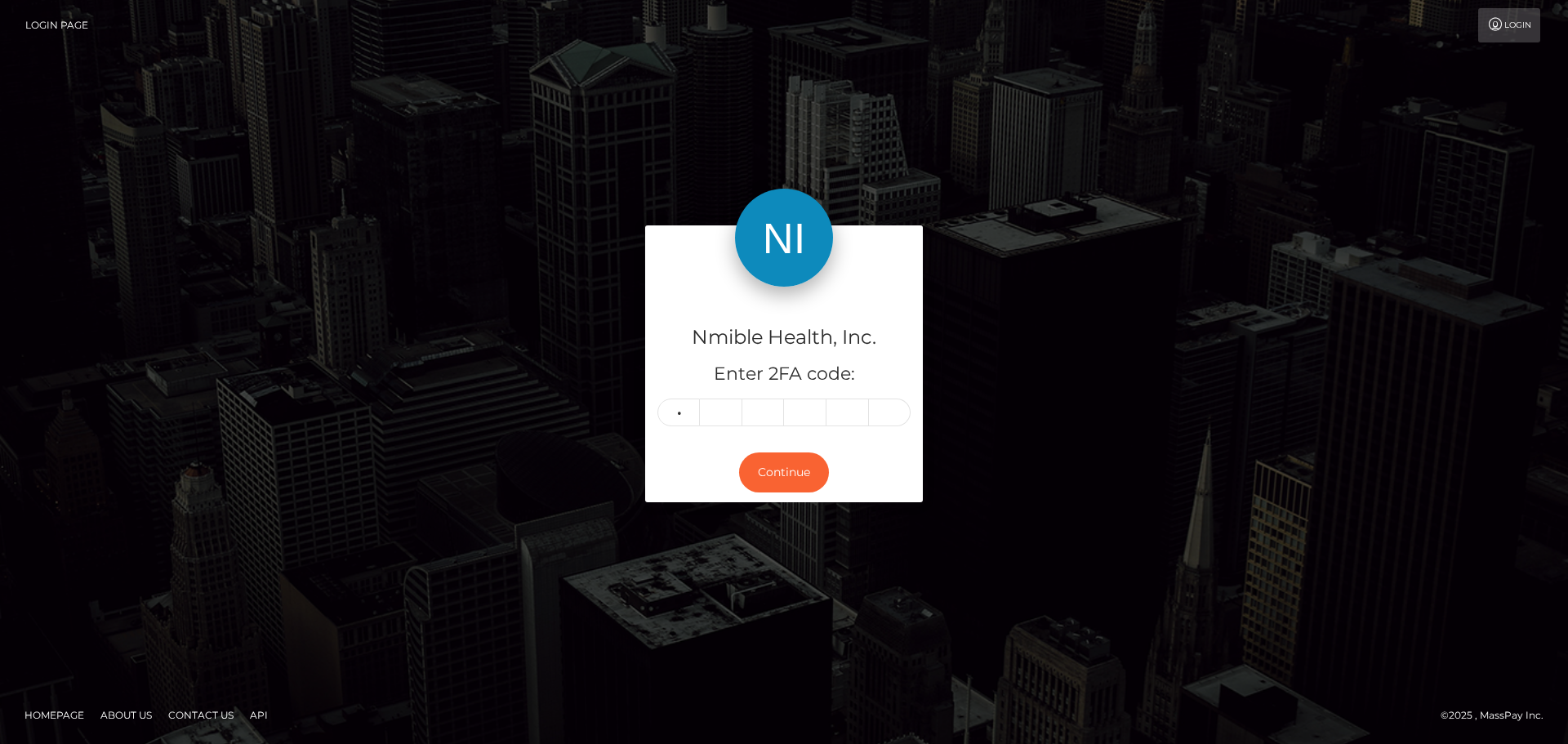
type input "8"
type input "5"
type input "6"
type input "1"
type input "8"
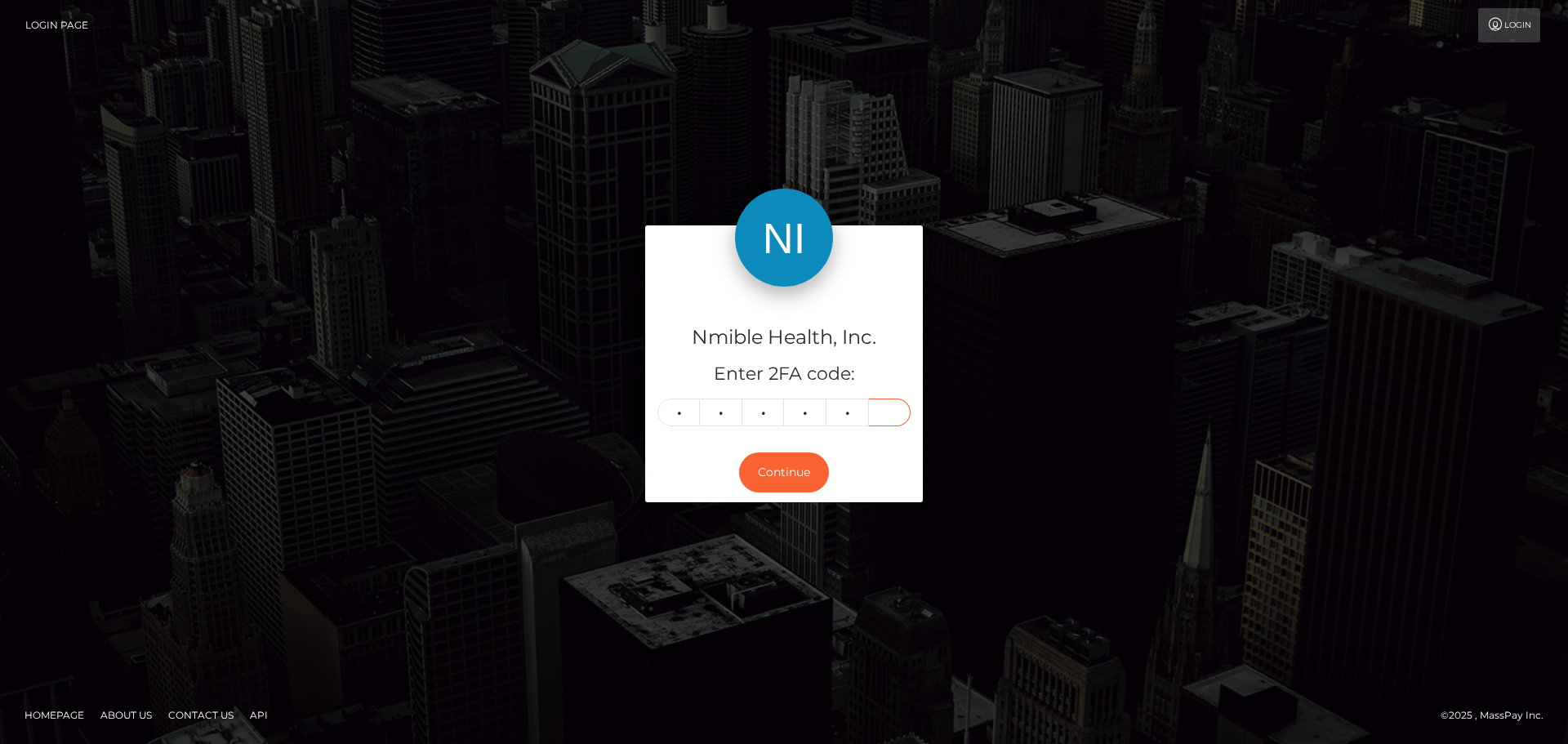
type input "2"
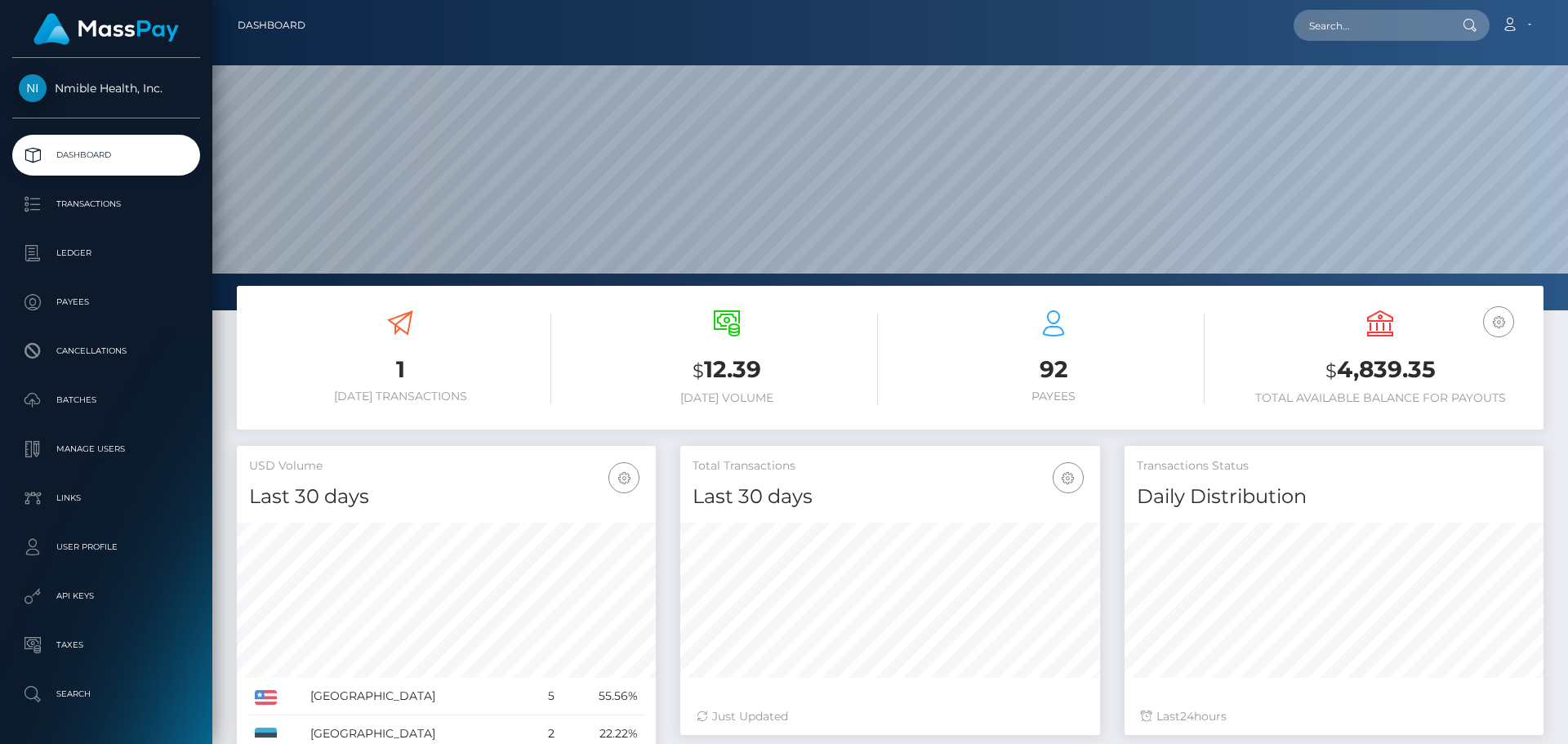
scroll to position [290, 420]
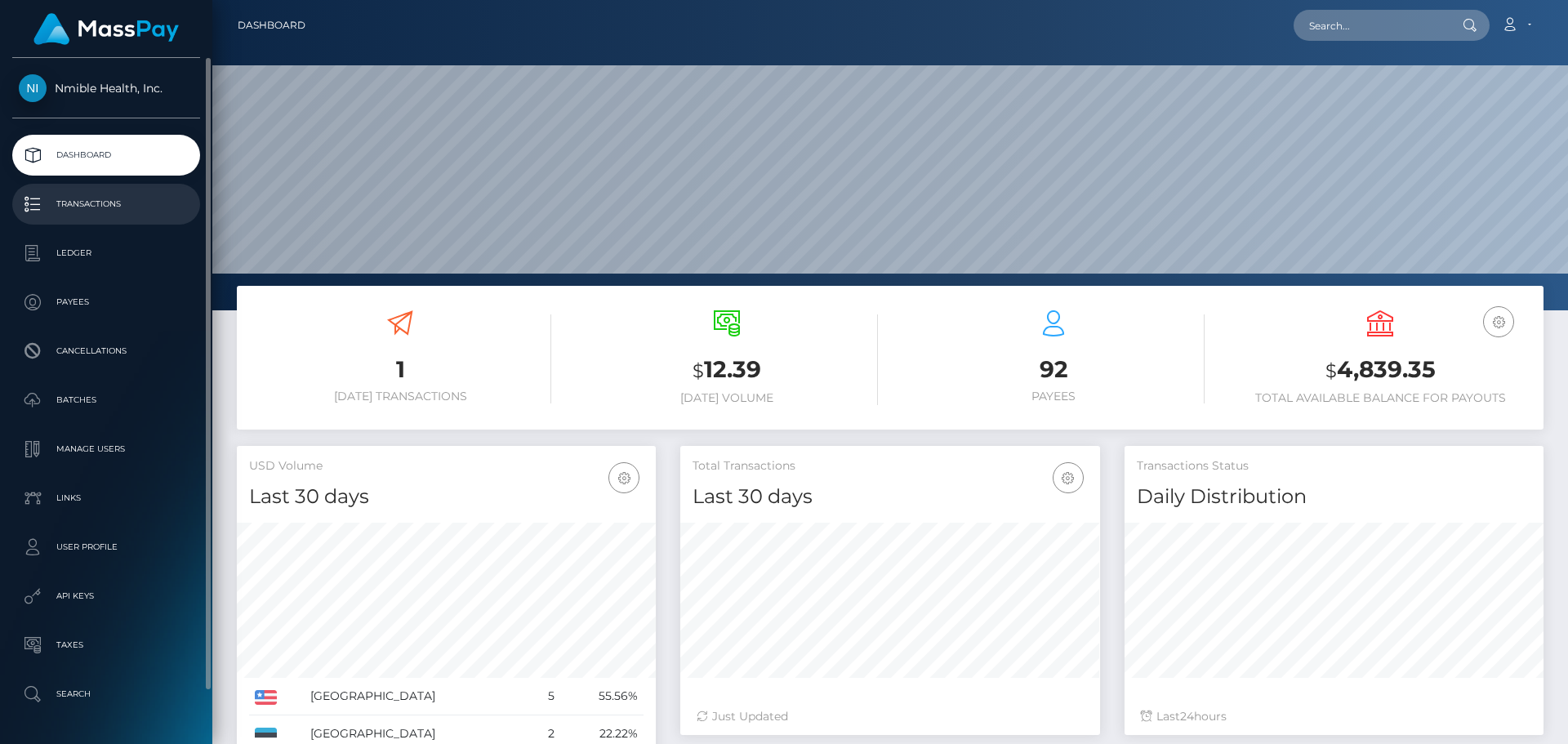
click at [66, 202] on p "Transactions" at bounding box center [106, 205] width 175 height 25
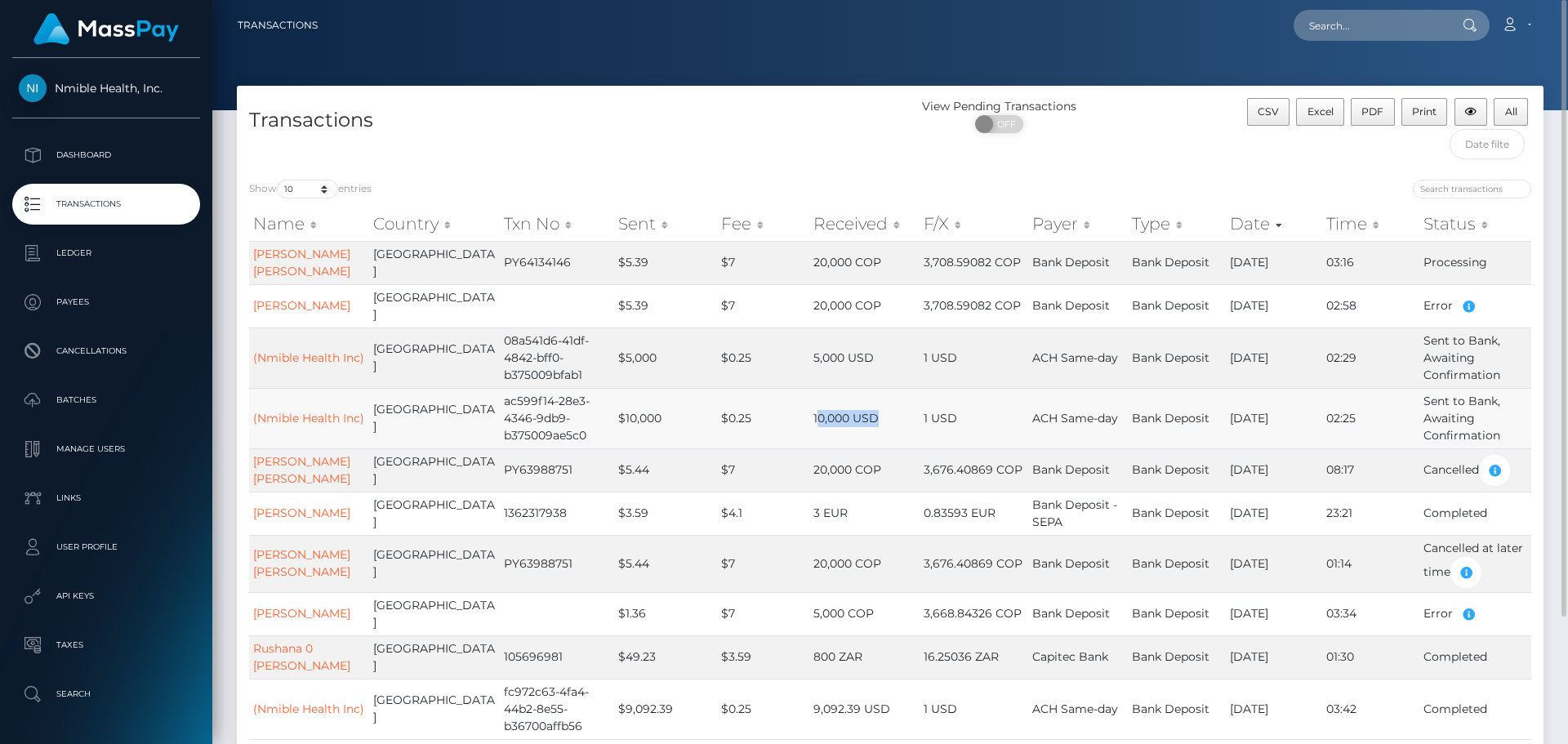
drag, startPoint x: 794, startPoint y: 422, endPoint x: 851, endPoint y: 419, distance: 57.1
click at [851, 419] on td "10,000 USD" at bounding box center [865, 417] width 111 height 60
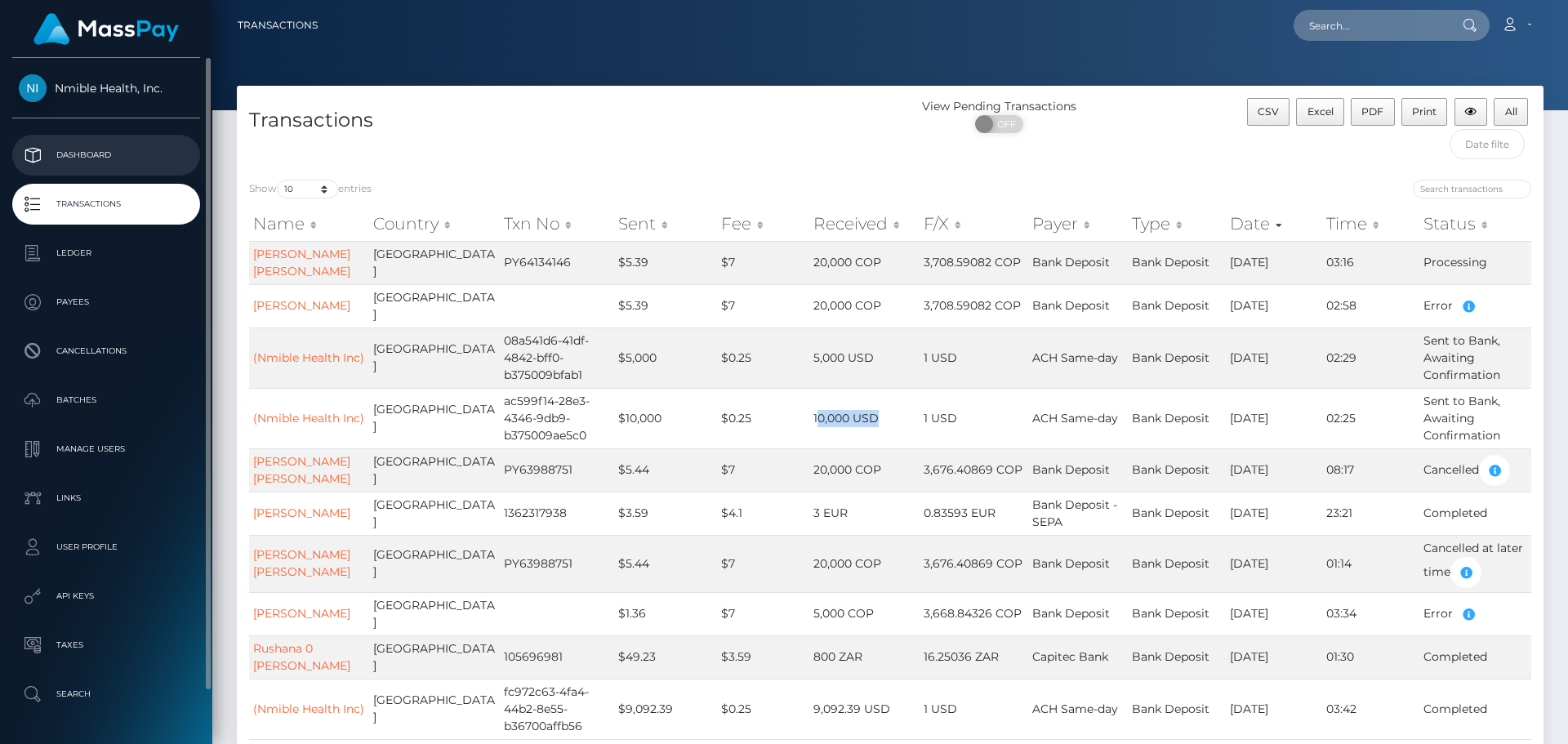
click at [114, 152] on p "Dashboard" at bounding box center [106, 155] width 175 height 25
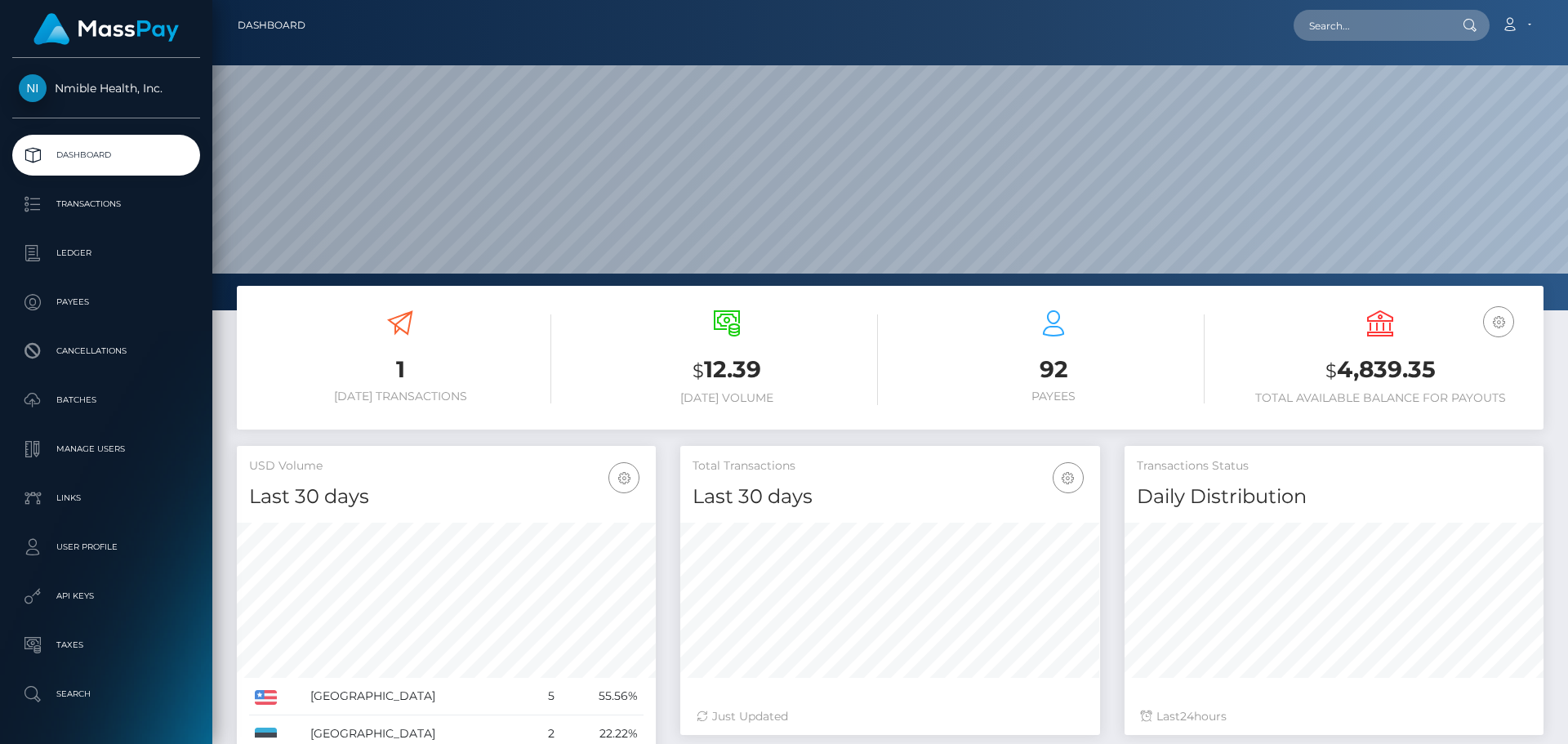
scroll to position [290, 420]
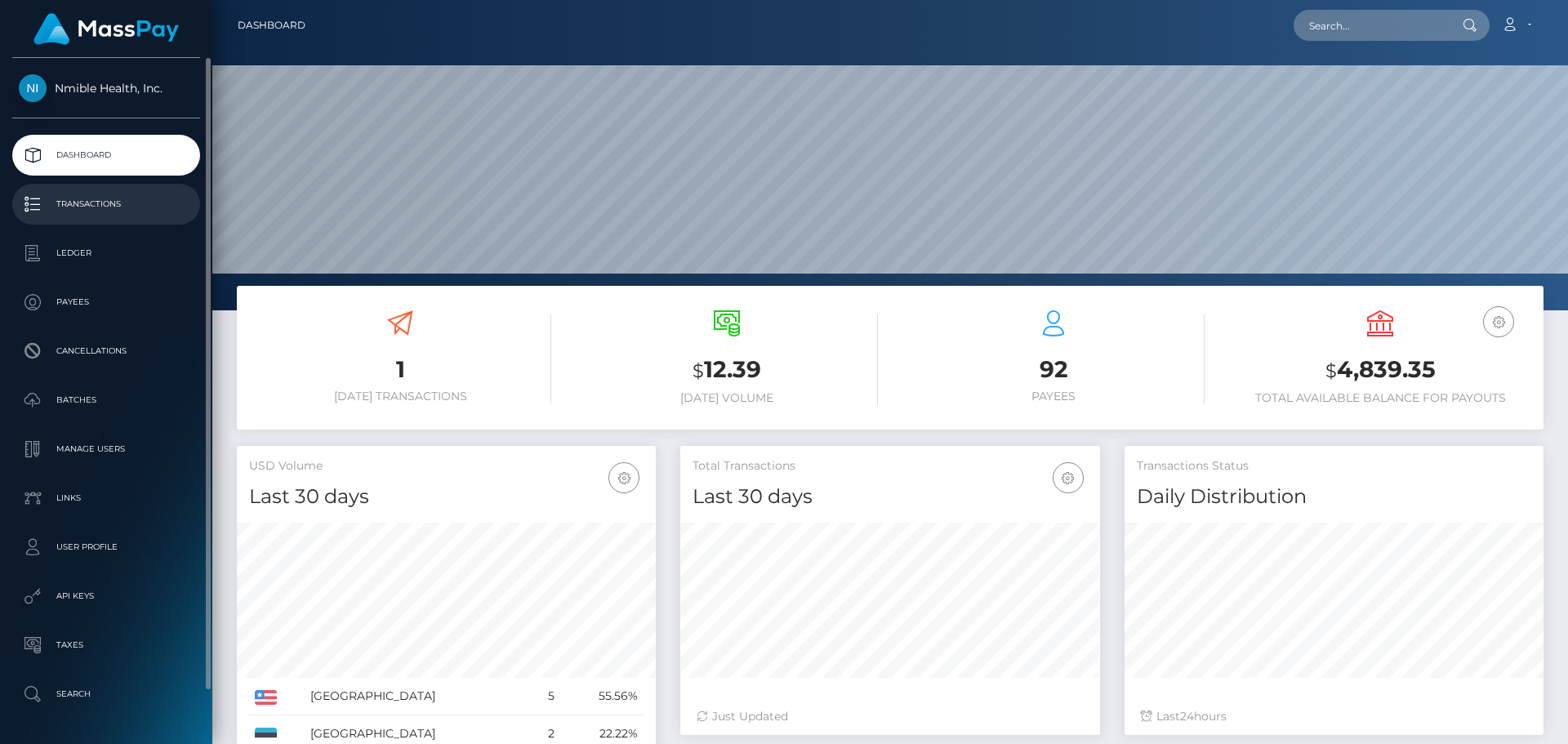
click at [103, 202] on p "Transactions" at bounding box center [106, 205] width 175 height 25
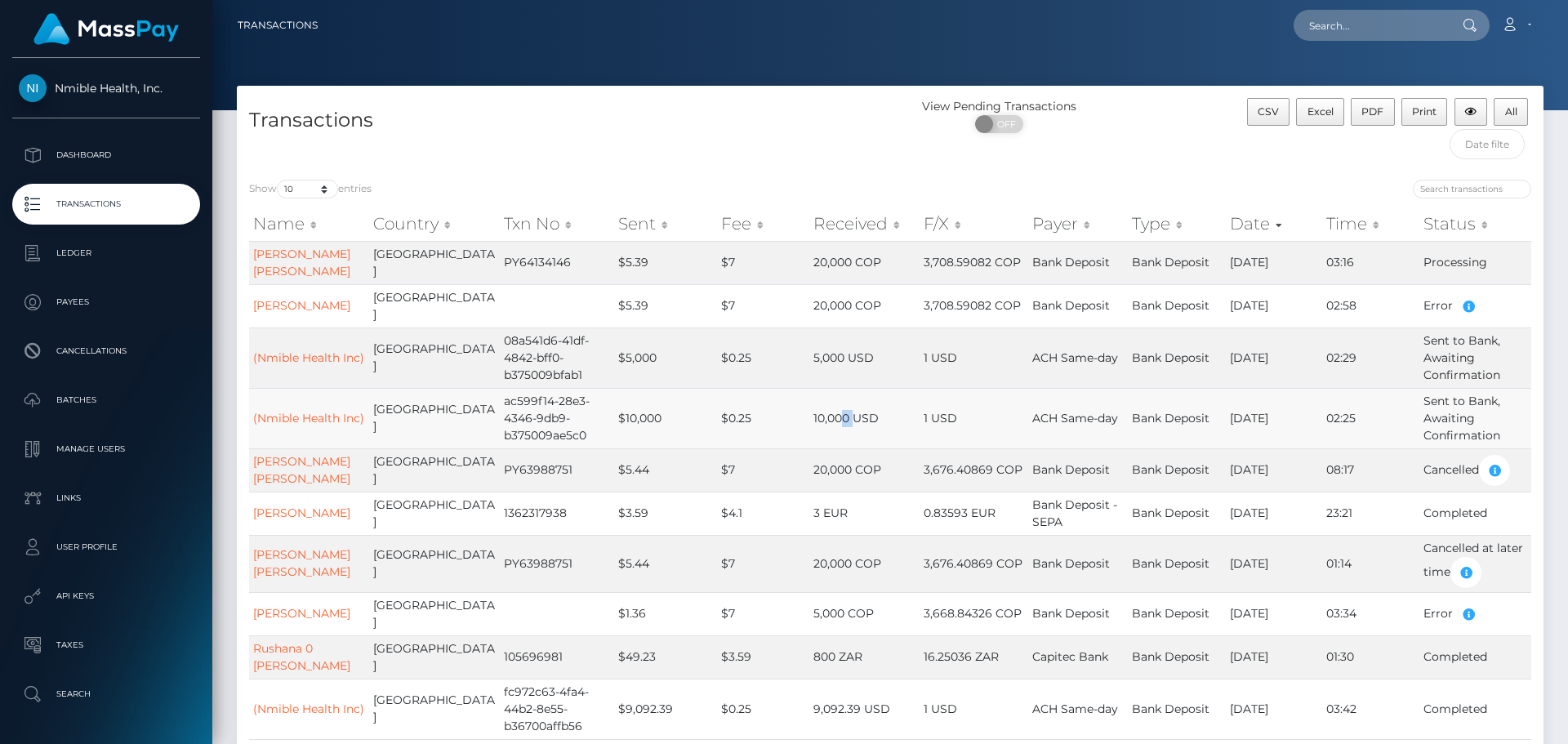
drag, startPoint x: 816, startPoint y: 416, endPoint x: 832, endPoint y: 419, distance: 16.3
click at [832, 419] on td "10,000 USD" at bounding box center [865, 417] width 111 height 60
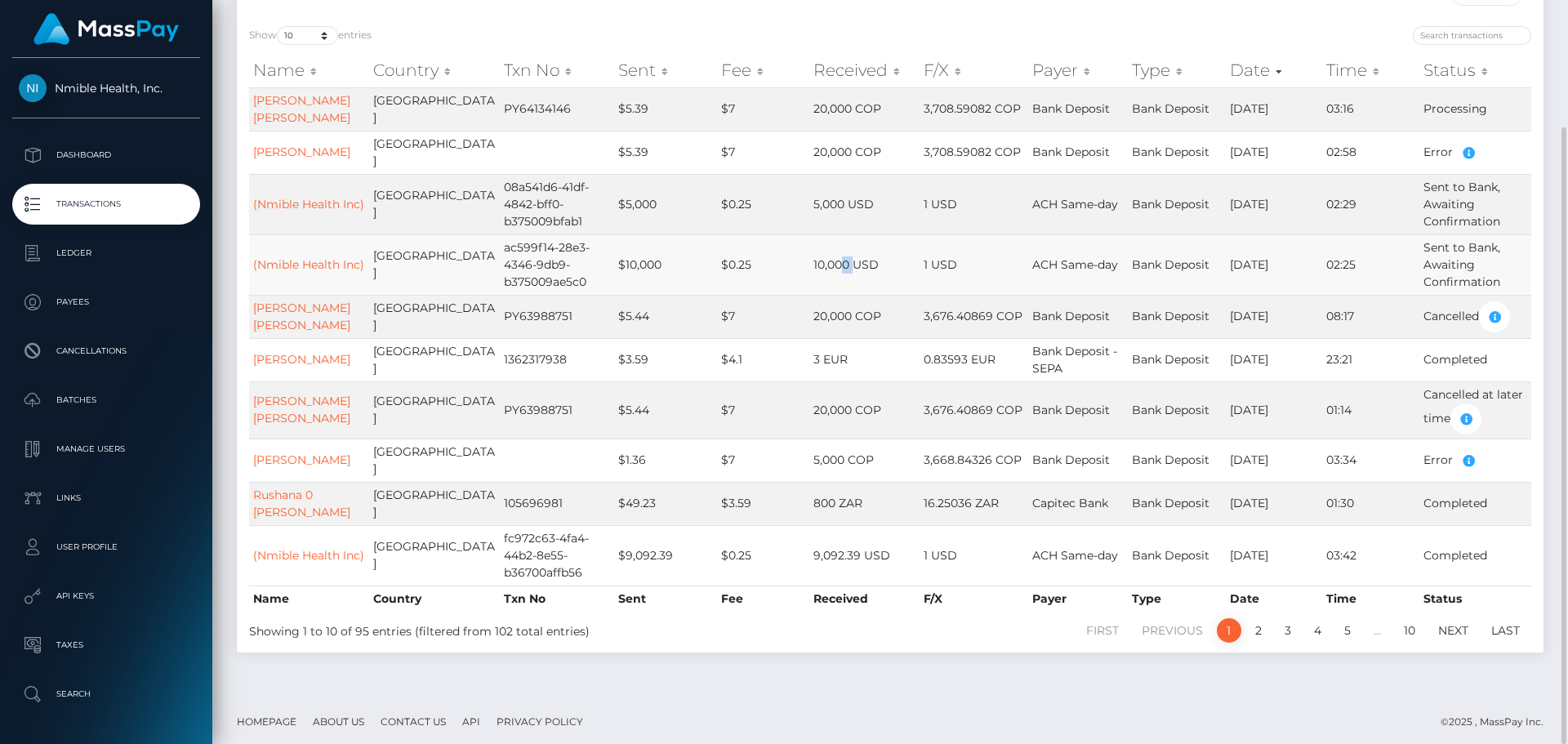
scroll to position [72, 0]
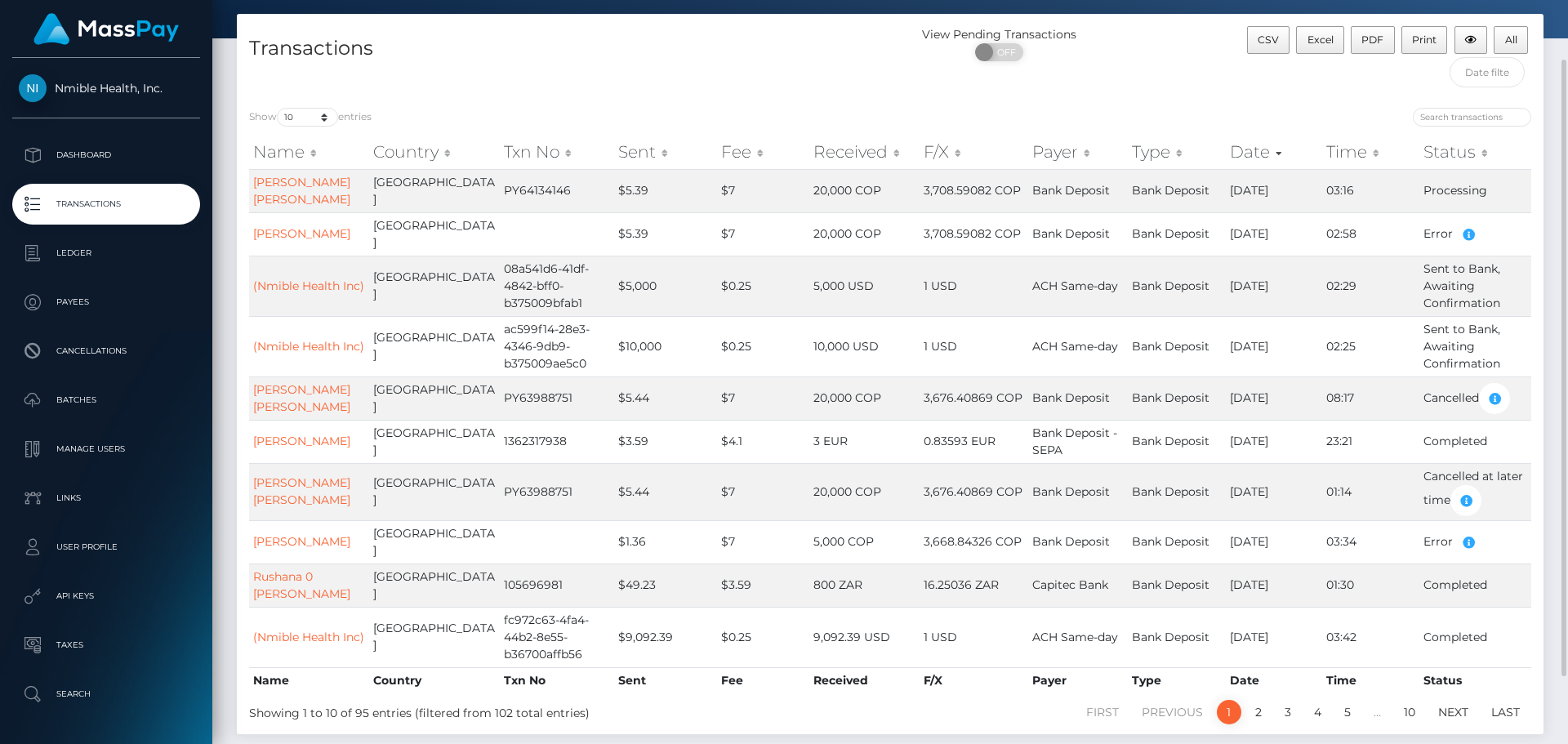
click at [320, 99] on div "Show 10 25 50 100 250 500 1,000 3,500 entries Name Country Txn No Sent Fee Rece…" at bounding box center [889, 415] width 1307 height 639
click at [321, 114] on select "10 25 50 100 250 500 1,000 3,500" at bounding box center [307, 118] width 61 height 19
select select "100"
click at [279, 108] on select "10 25 50 100 250 500 1,000 3,500" at bounding box center [307, 118] width 61 height 19
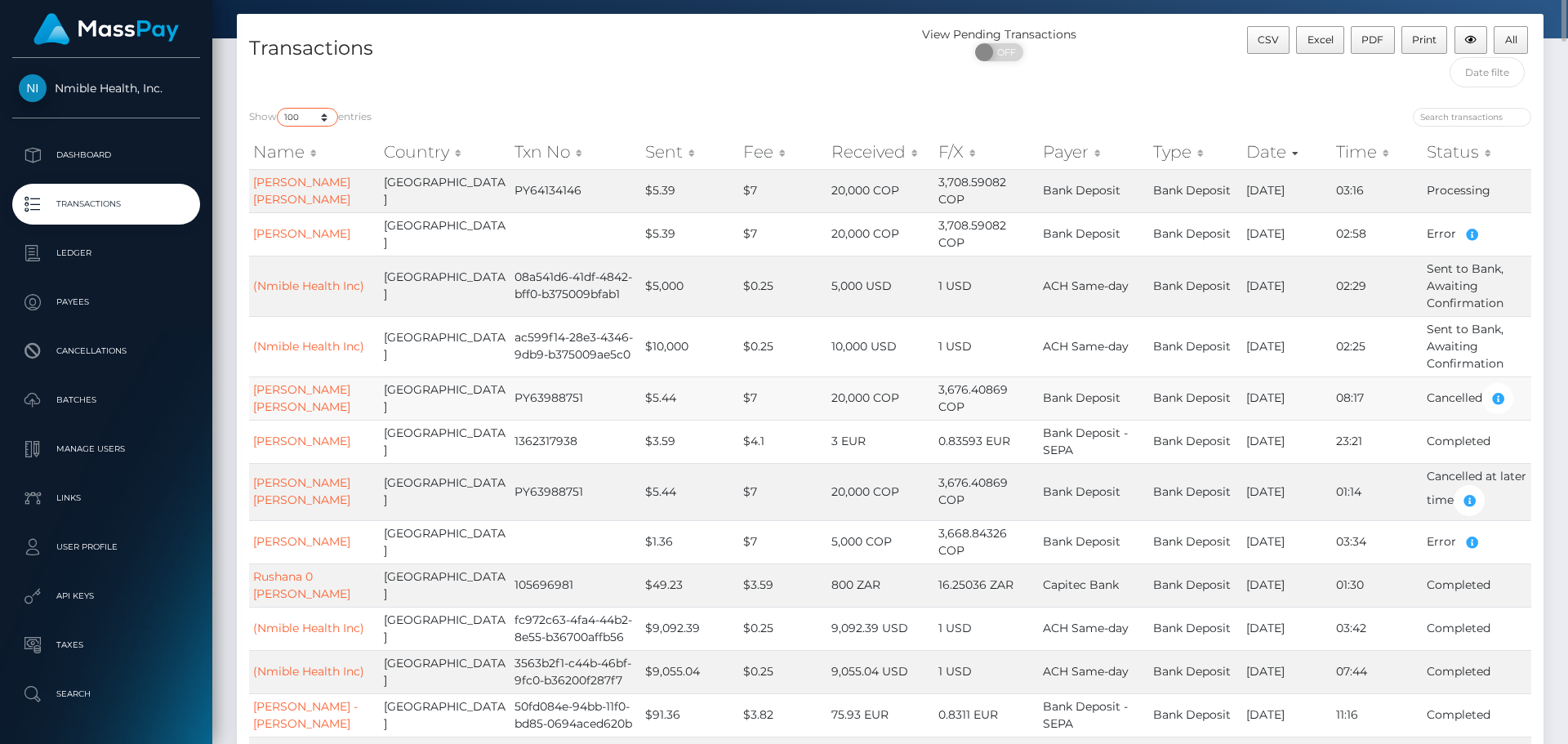
scroll to position [0, 0]
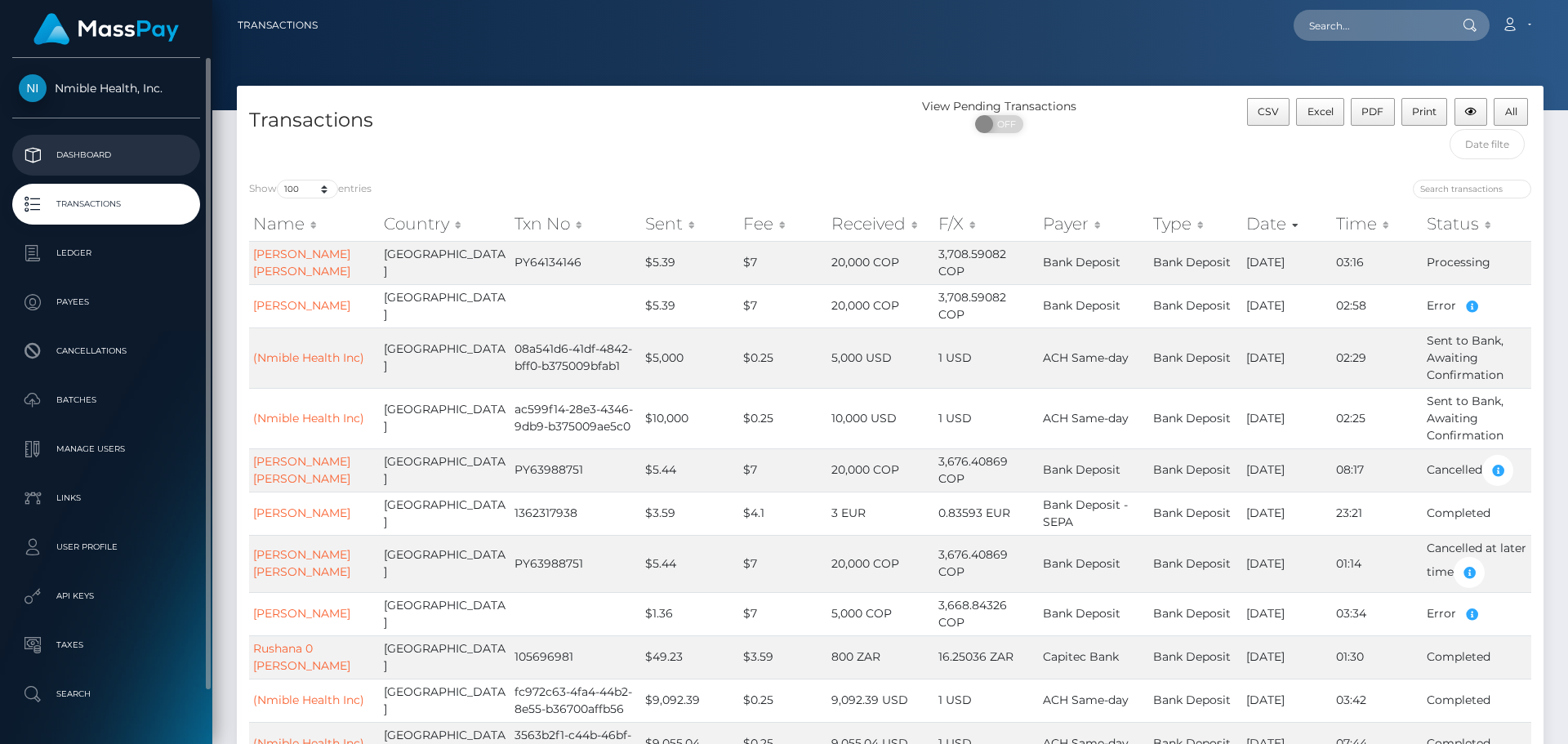
click at [113, 153] on p "Dashboard" at bounding box center [106, 155] width 175 height 25
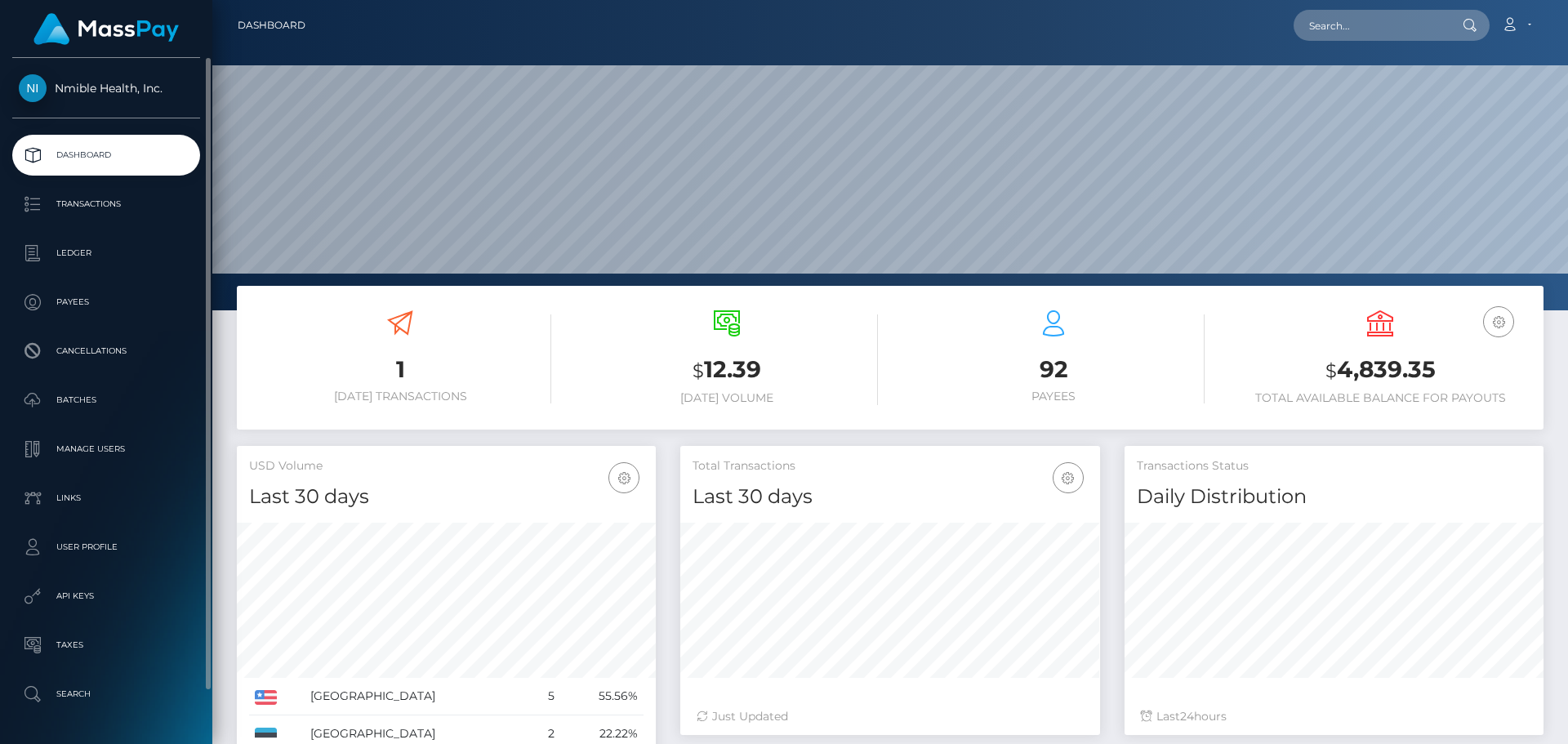
scroll to position [290, 420]
click at [112, 201] on p "Transactions" at bounding box center [106, 205] width 175 height 25
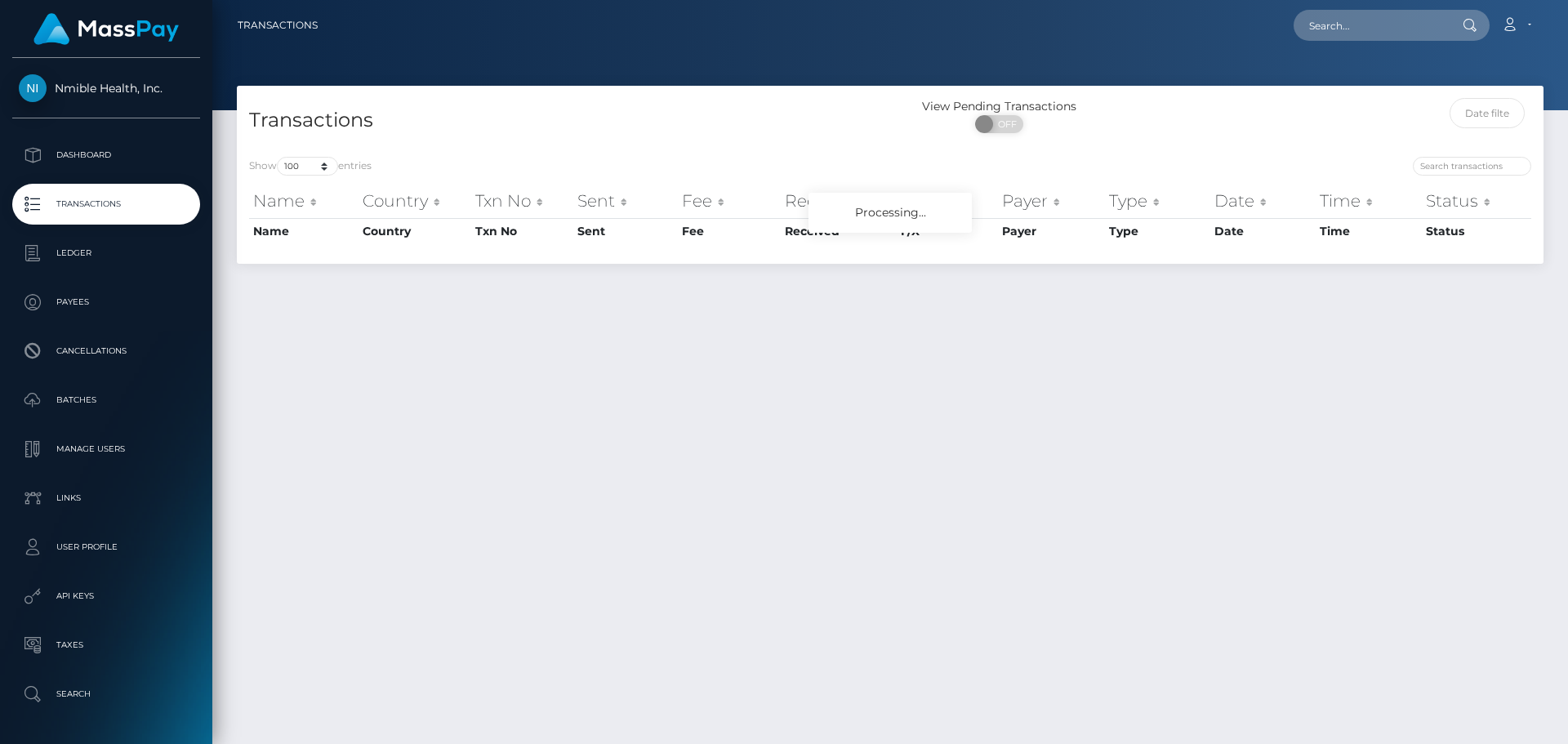
select select "100"
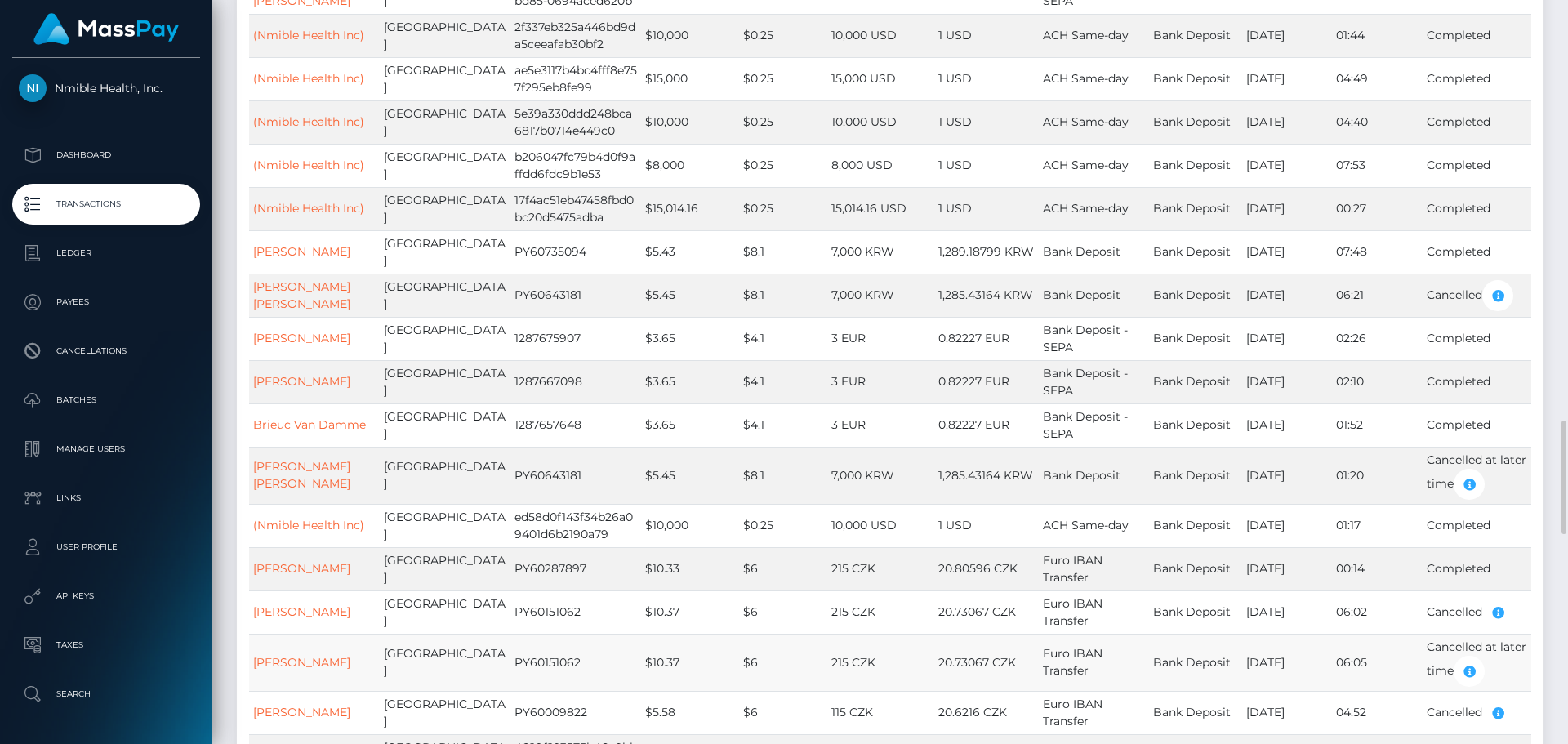
scroll to position [1226, 0]
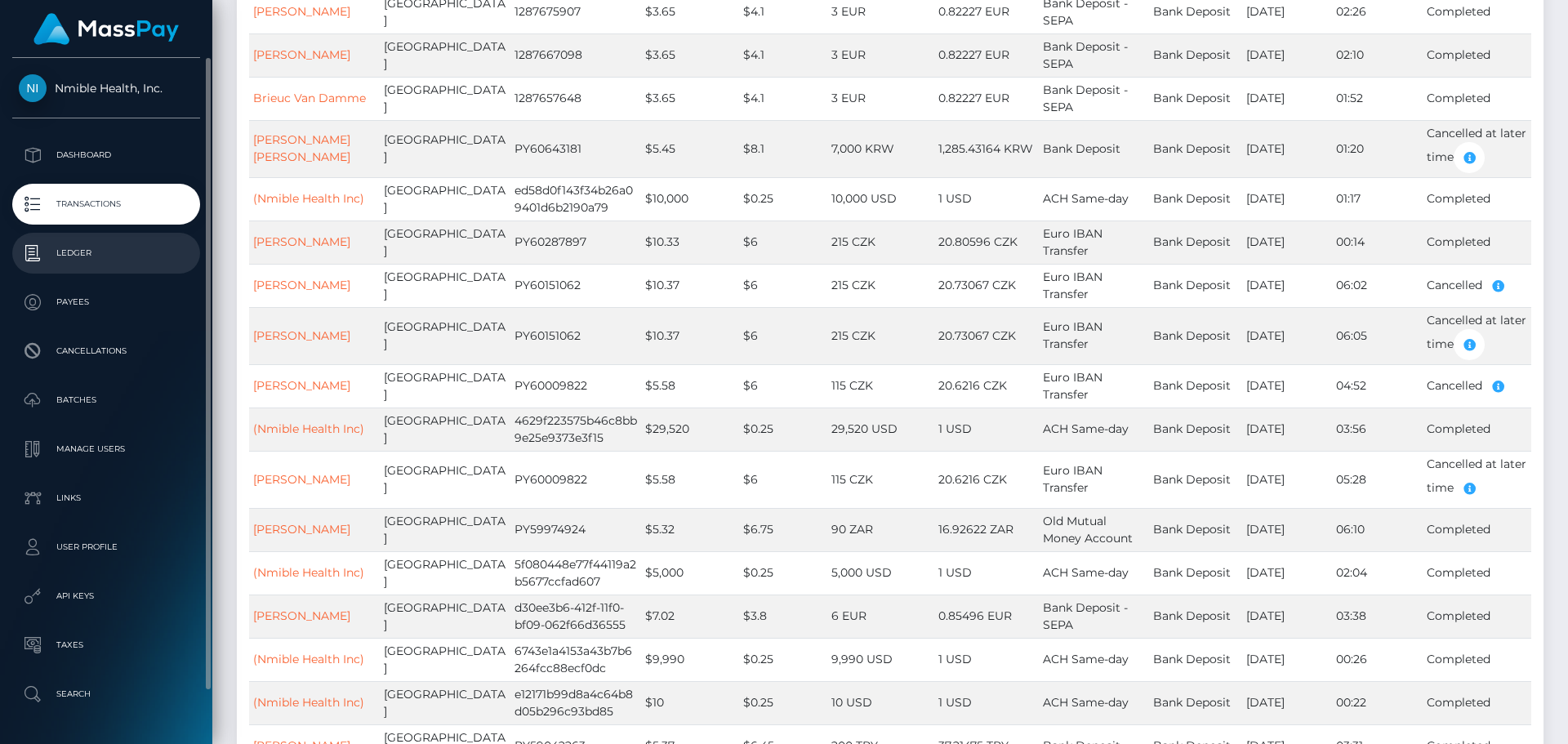
click at [127, 259] on p "Ledger" at bounding box center [106, 254] width 175 height 25
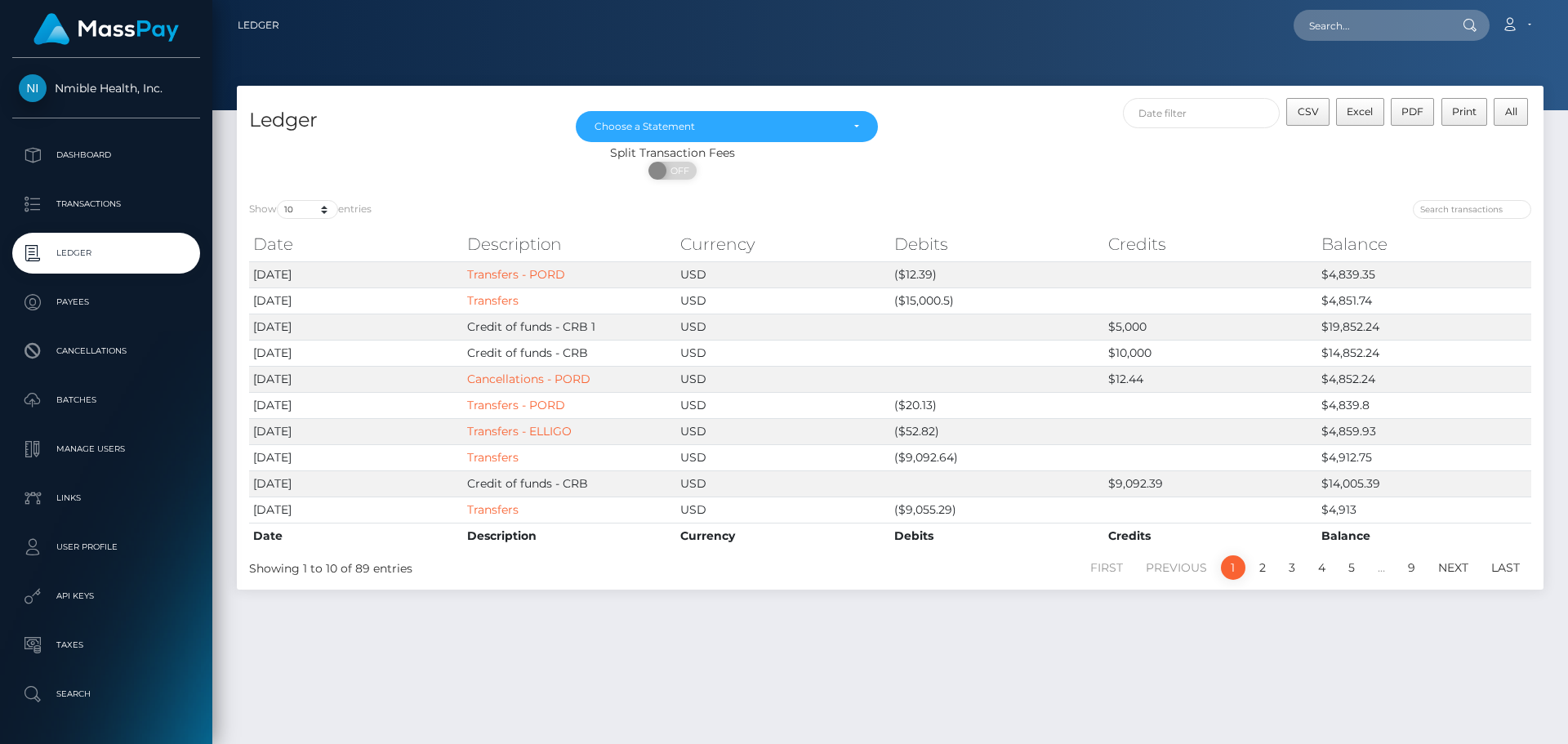
click at [753, 709] on div "Ledger [DATE] [DATE] [DATE] [DATE] [DATE] [DATE] [DATE] [DATE] [DATE] Choose a …" at bounding box center [890, 408] width 1356 height 643
click at [842, 351] on td "USD" at bounding box center [784, 352] width 214 height 26
click at [829, 331] on td "USD" at bounding box center [784, 327] width 214 height 26
click at [507, 297] on link "Transfers" at bounding box center [493, 300] width 52 height 14
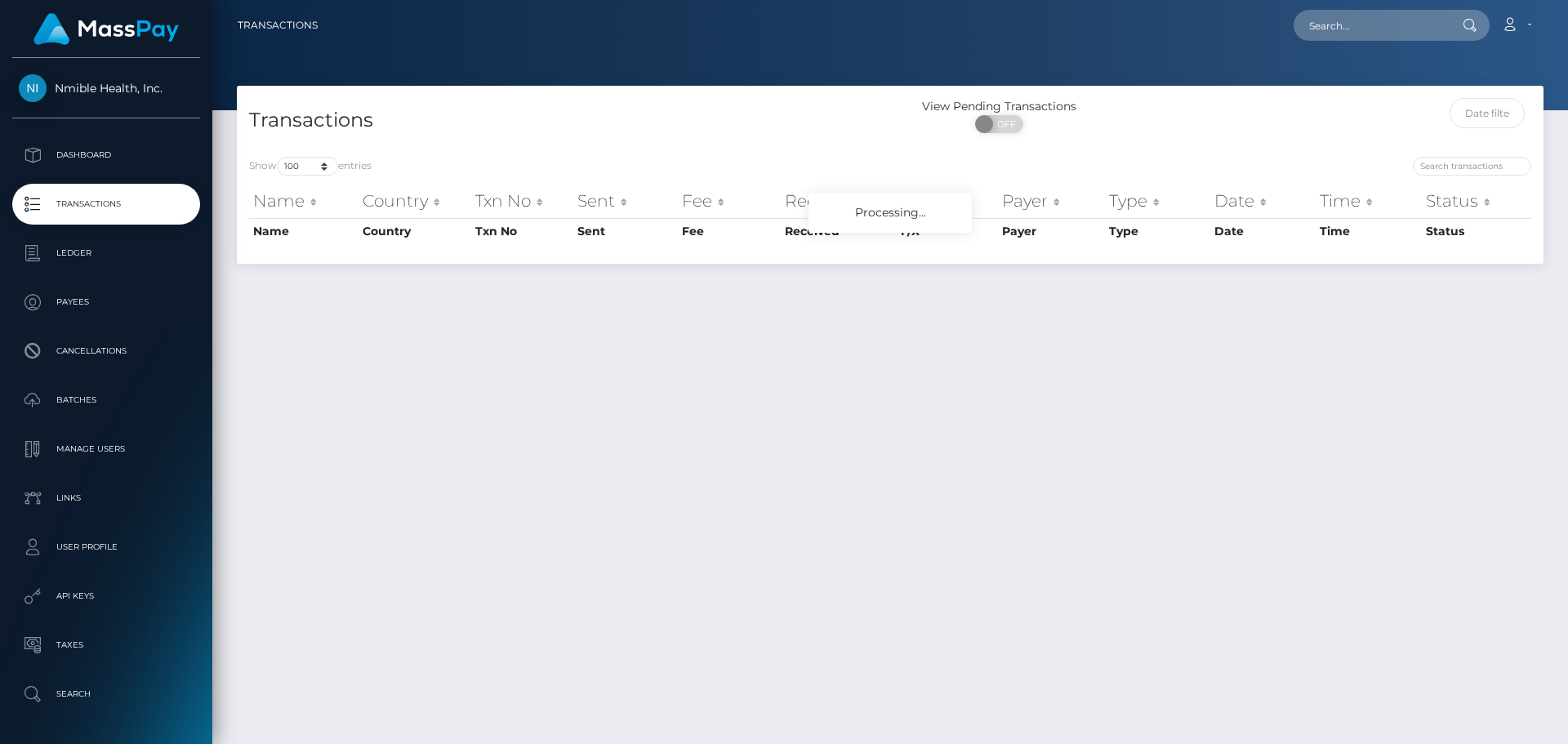
select select "100"
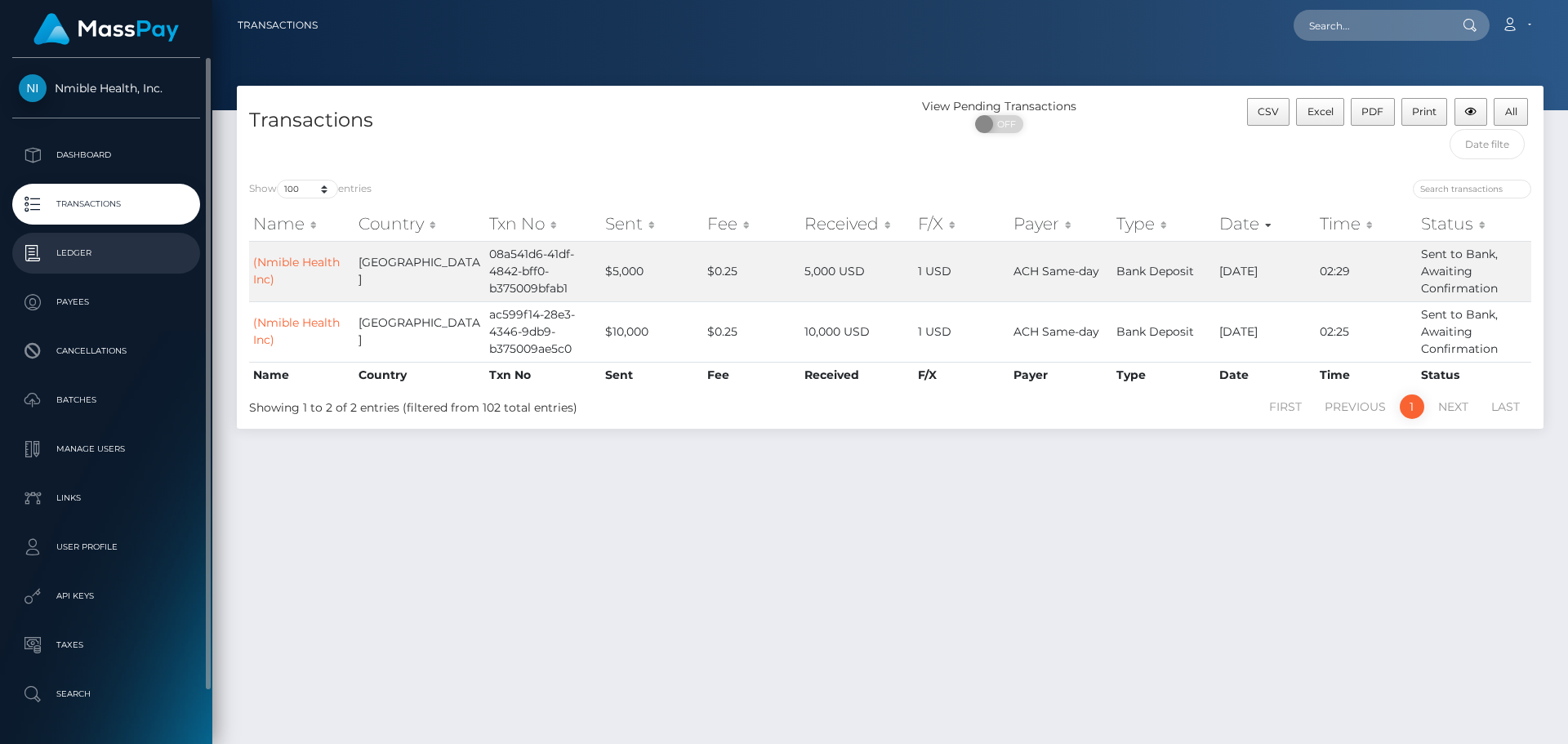
click at [123, 260] on p "Ledger" at bounding box center [106, 254] width 175 height 25
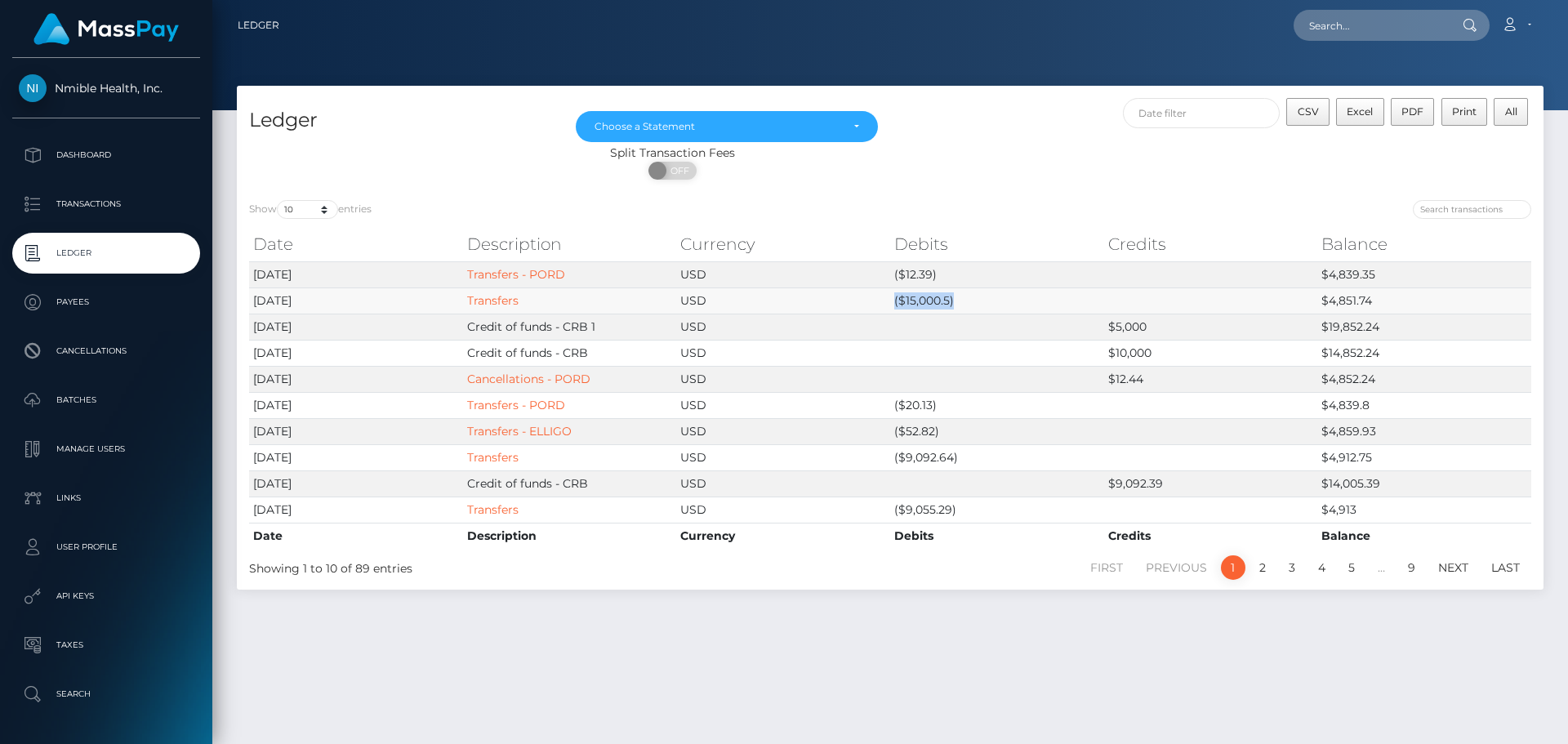
drag, startPoint x: 956, startPoint y: 299, endPoint x: 868, endPoint y: 302, distance: 88.1
click at [868, 302] on tr "2025-10-13 Transfers USD ($15,000.5) $4,851.74" at bounding box center [890, 300] width 1283 height 26
click at [482, 298] on link "Transfers" at bounding box center [493, 300] width 52 height 14
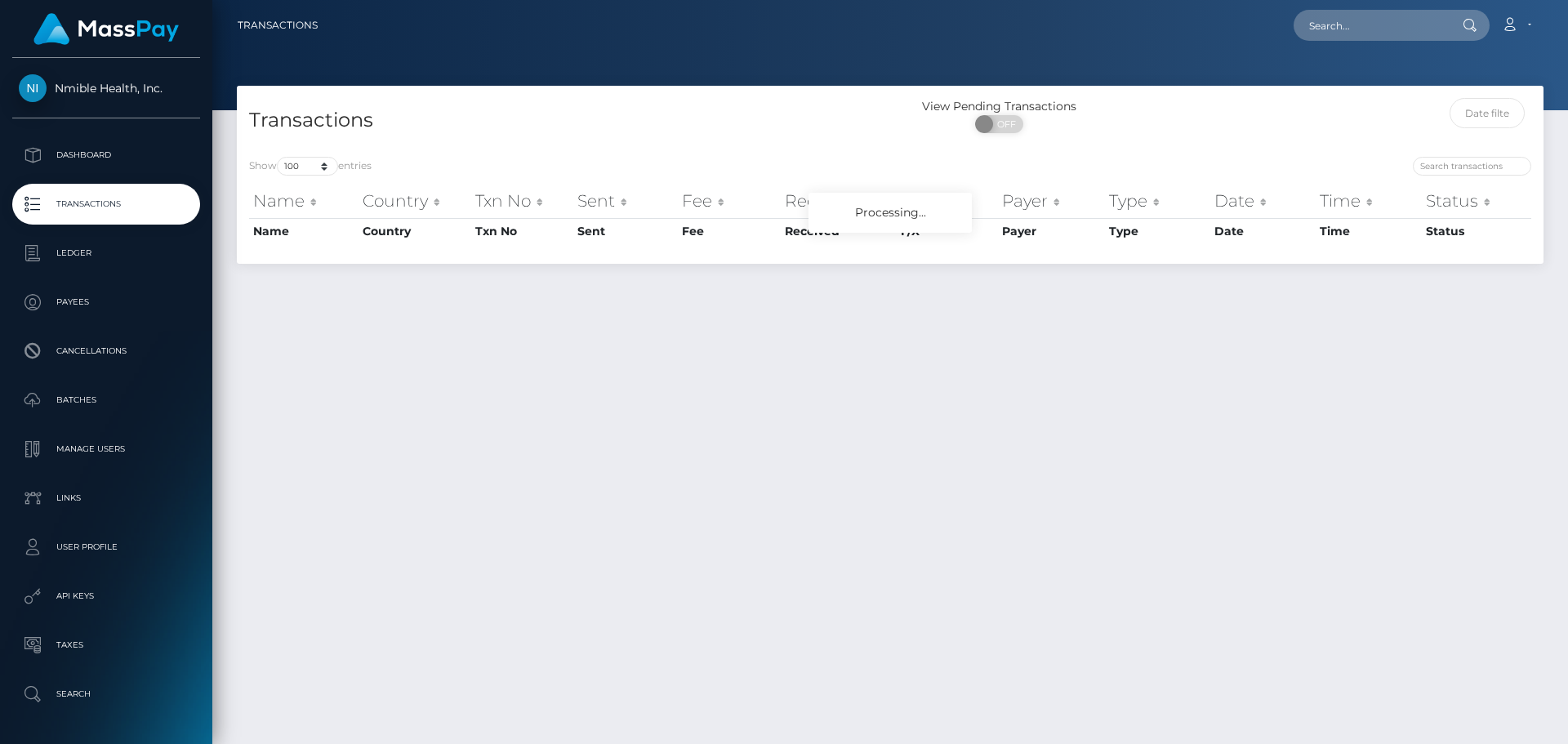
select select "100"
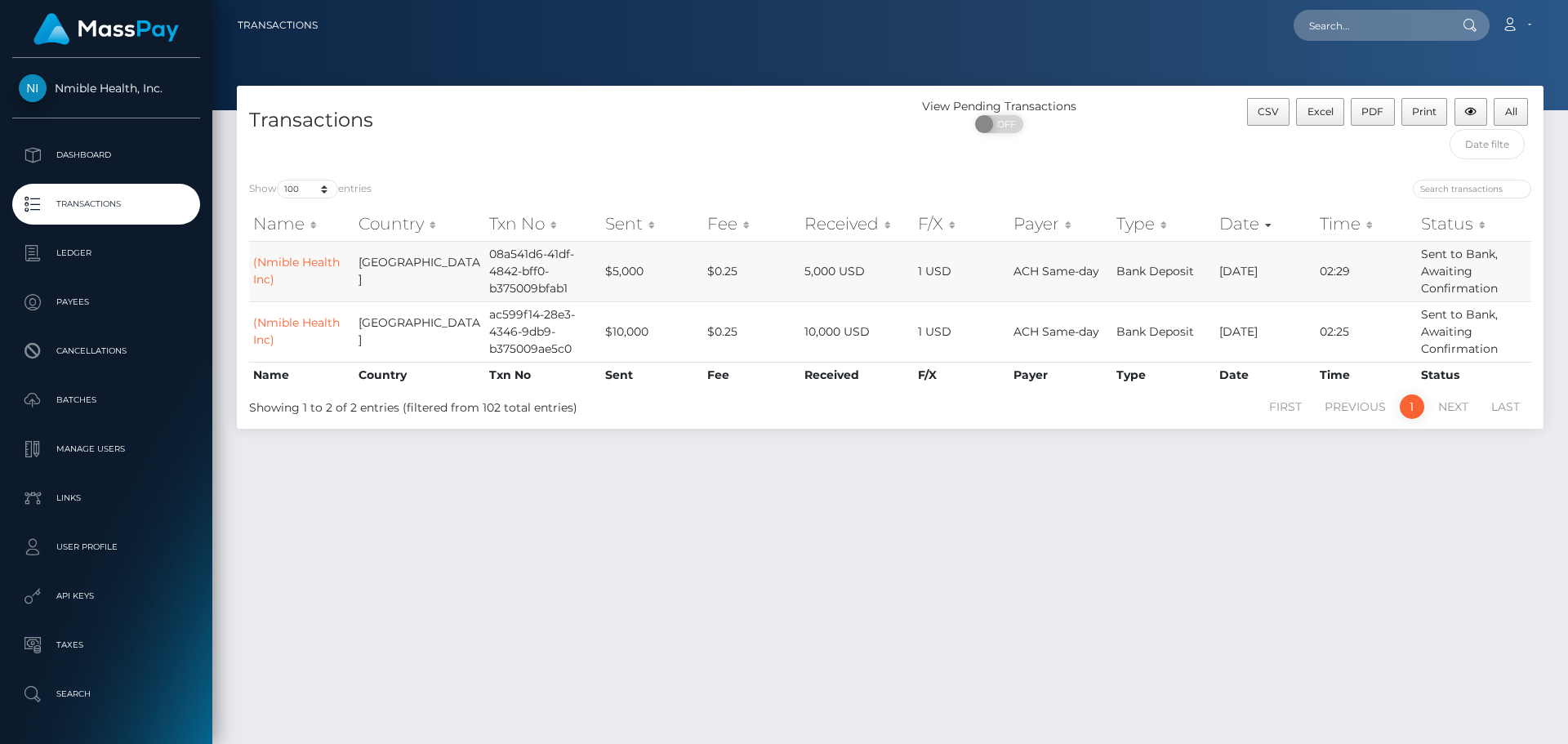
click at [549, 265] on td "08a541d6-41df-4842-bff0-b375009bfab1" at bounding box center [543, 271] width 116 height 60
click at [1323, 270] on td "02:29" at bounding box center [1367, 271] width 101 height 60
drag, startPoint x: 1024, startPoint y: 282, endPoint x: 1016, endPoint y: 283, distance: 8.1
click at [1017, 283] on td "ACH Same-day" at bounding box center [1062, 271] width 103 height 60
click at [800, 283] on td "5,000 USD" at bounding box center [857, 271] width 114 height 60
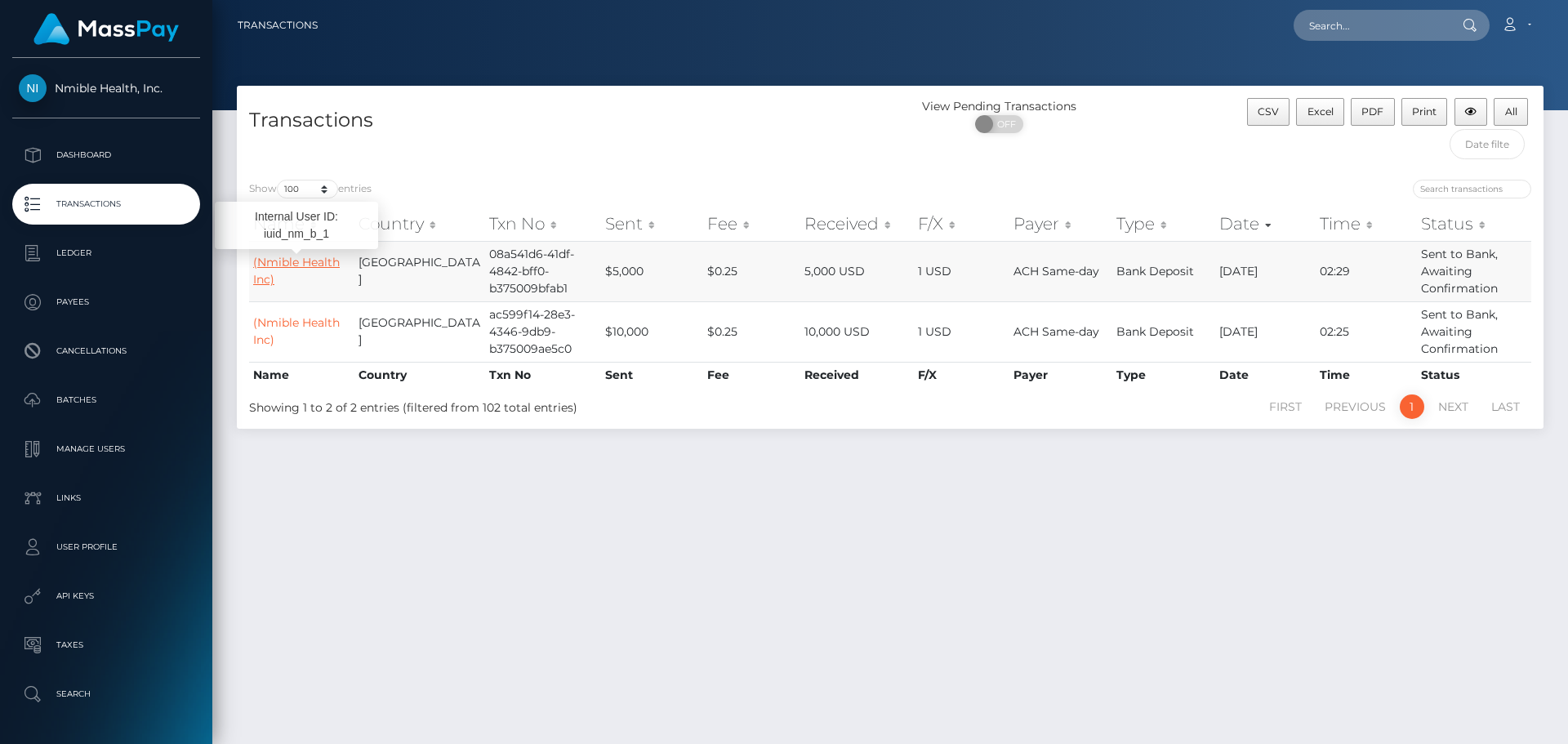
click at [297, 261] on link "(Nmible Health Inc)" at bounding box center [297, 270] width 86 height 32
